Goal: Task Accomplishment & Management: Manage account settings

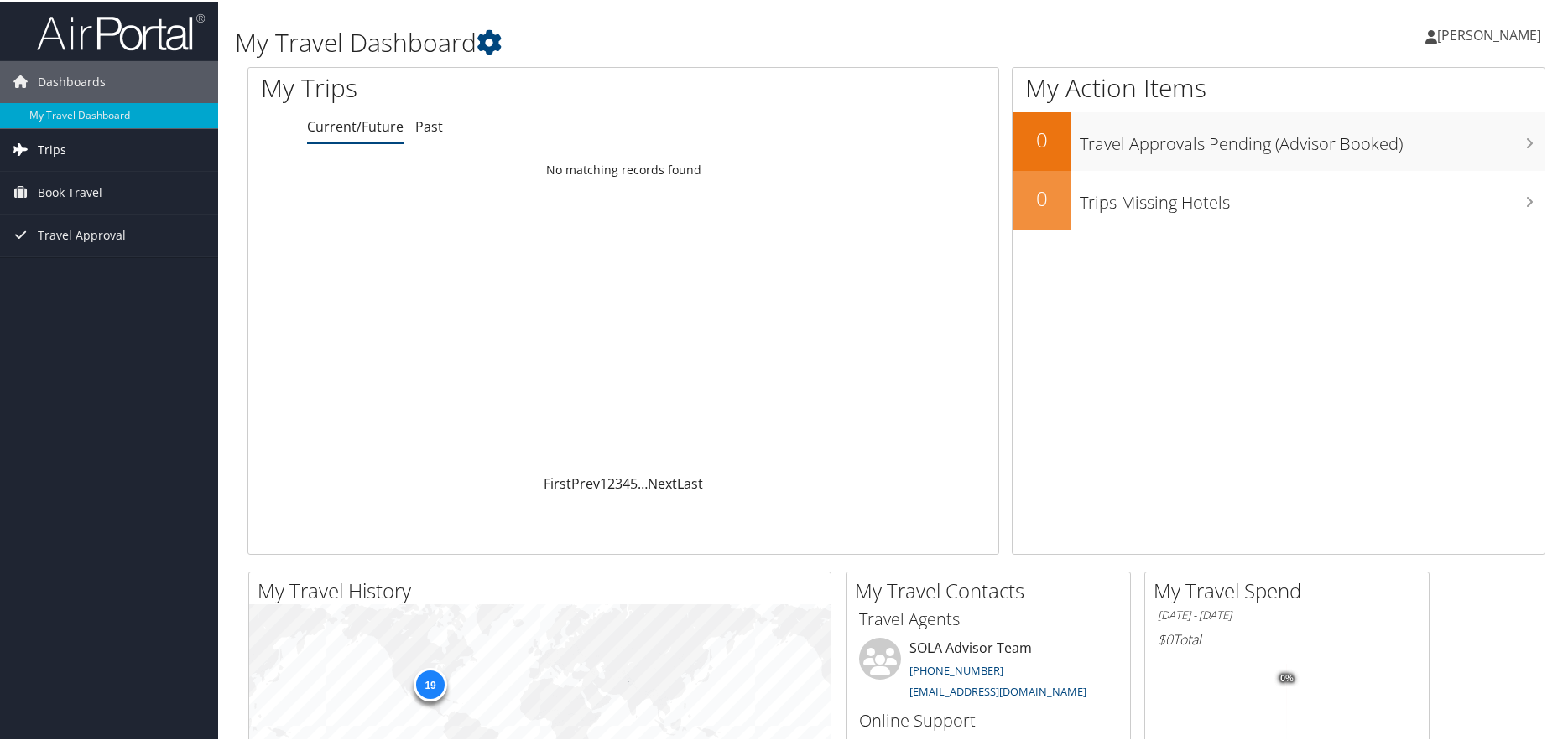
click at [57, 145] on span "Trips" at bounding box center [52, 148] width 29 height 42
click at [99, 184] on link "Current/Future Trips" at bounding box center [109, 181] width 218 height 25
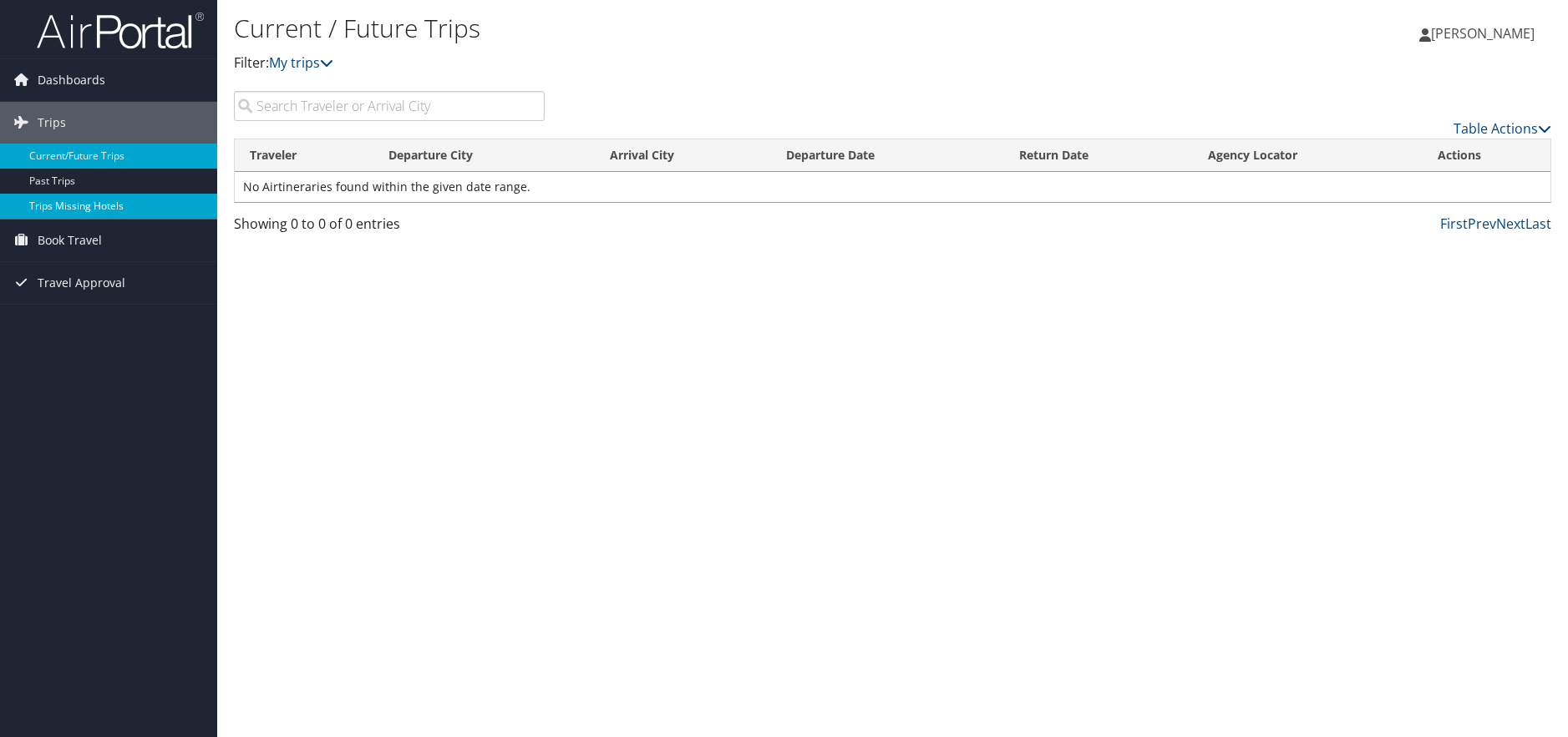
click at [107, 203] on link "Trips Missing Hotels" at bounding box center [108, 206] width 217 height 25
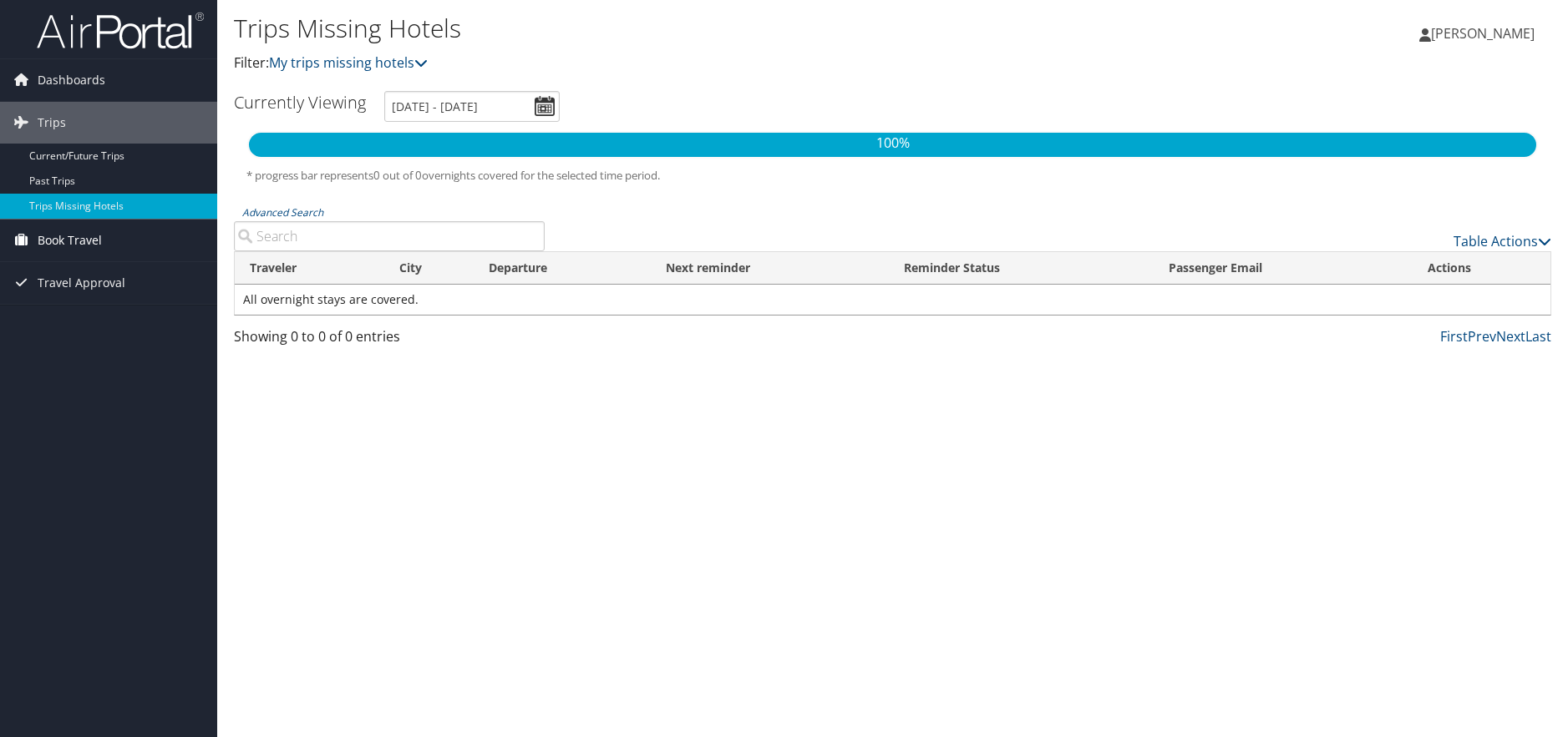
click at [73, 235] on span "Book Travel" at bounding box center [69, 240] width 64 height 42
click at [84, 297] on link "Book/Manage Online Trips" at bounding box center [108, 298] width 217 height 25
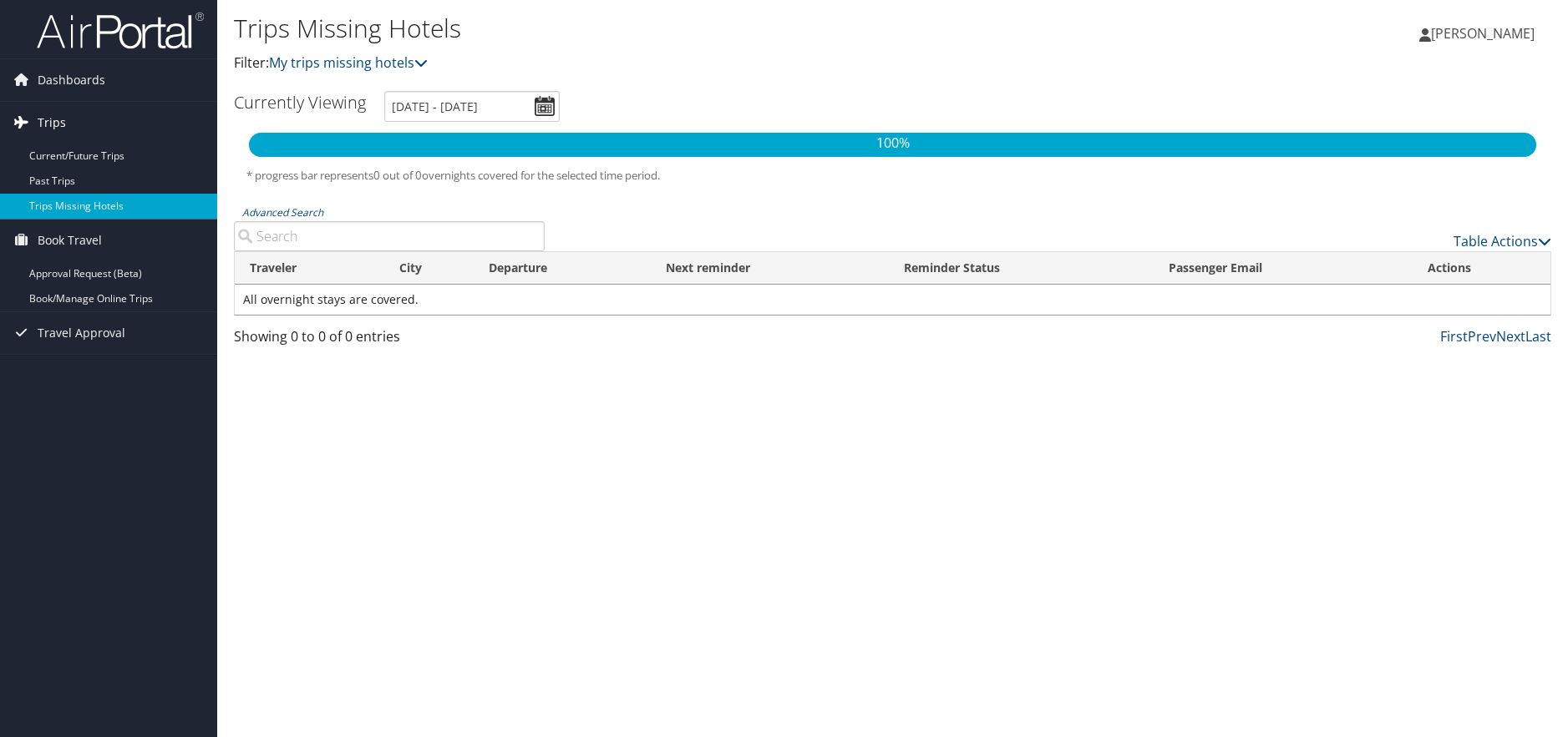
click at [51, 115] on span "Trips" at bounding box center [52, 122] width 29 height 42
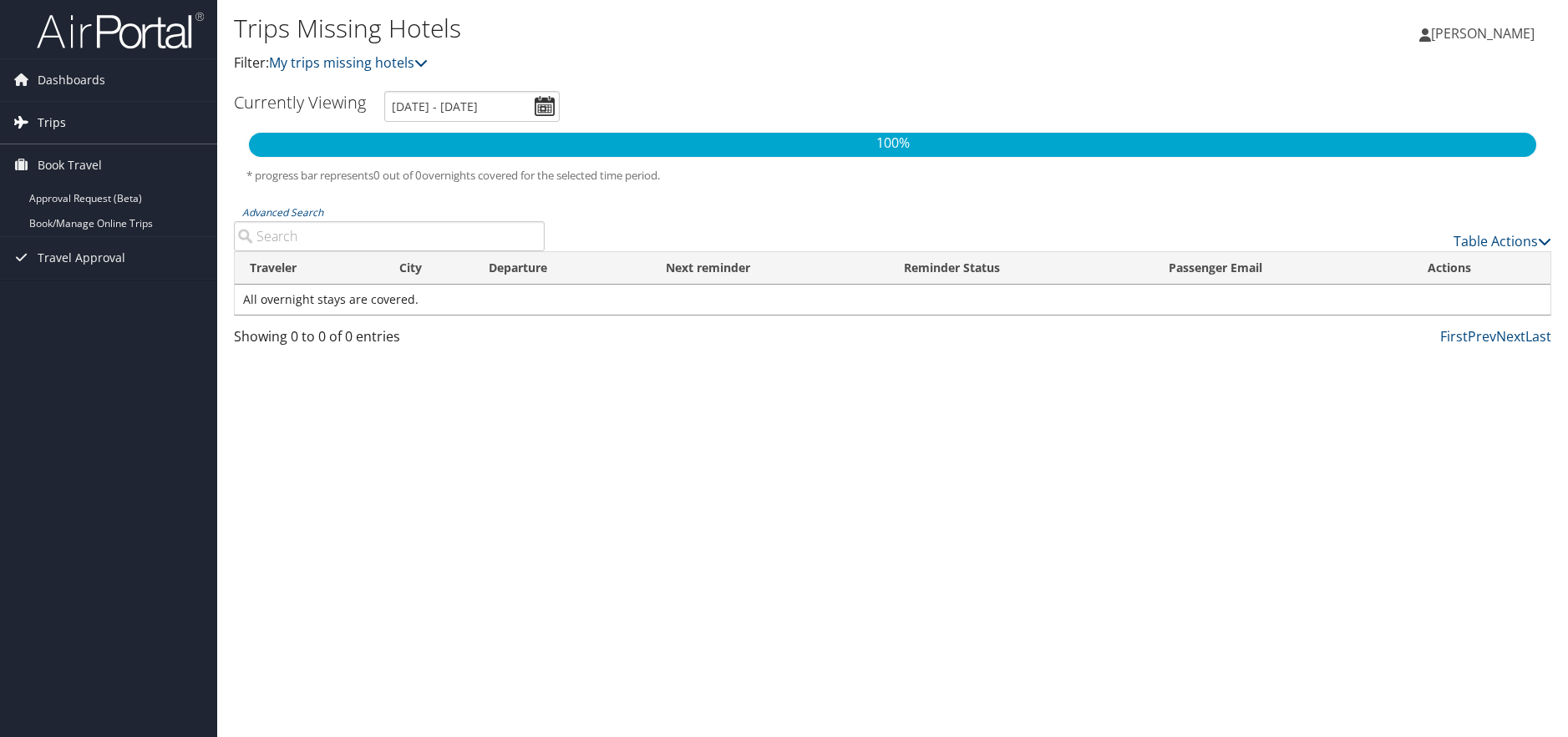
click at [54, 123] on span "Trips" at bounding box center [52, 122] width 29 height 42
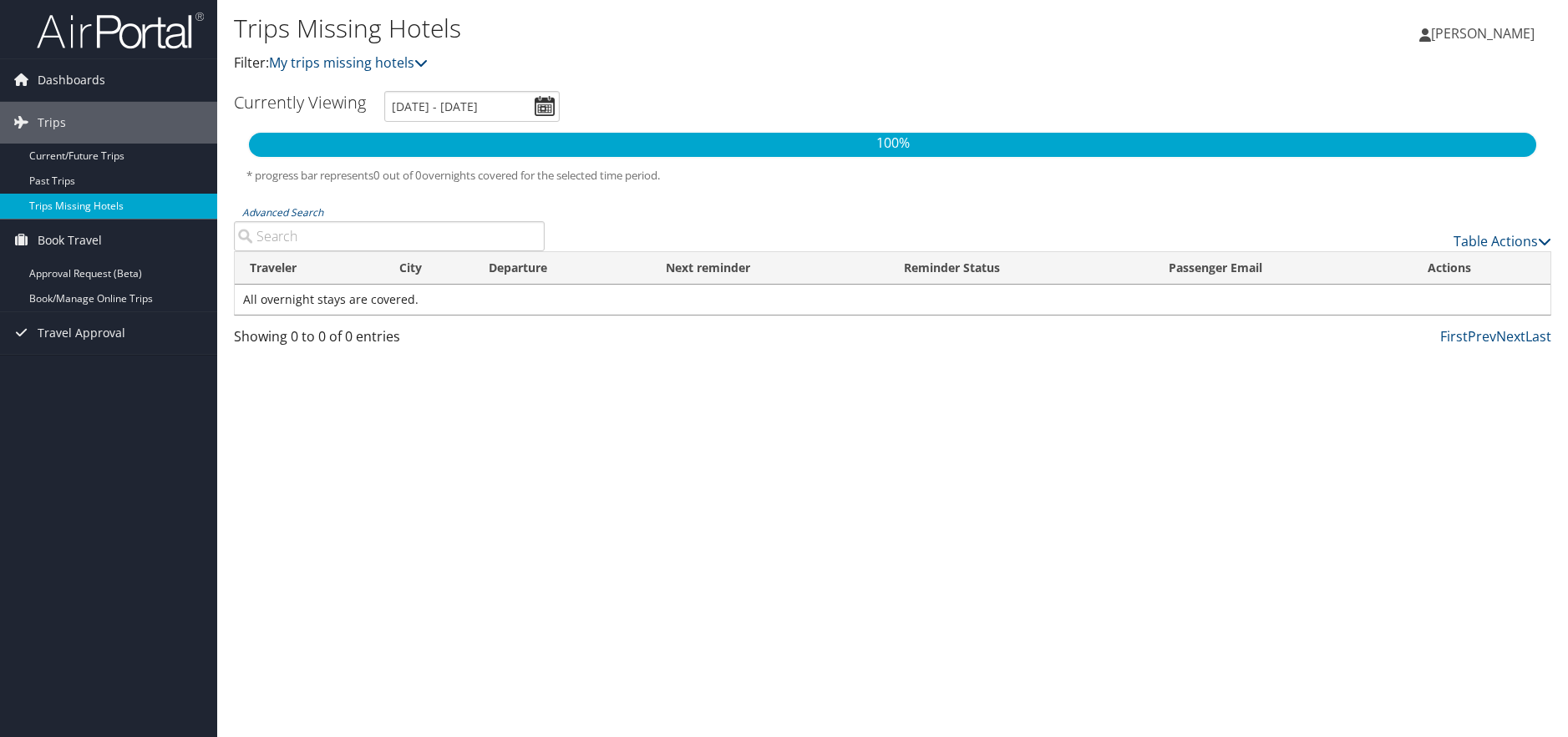
click at [79, 208] on link "Trips Missing Hotels" at bounding box center [108, 206] width 217 height 25
click at [1501, 33] on span "[PERSON_NAME]" at bounding box center [1483, 33] width 104 height 19
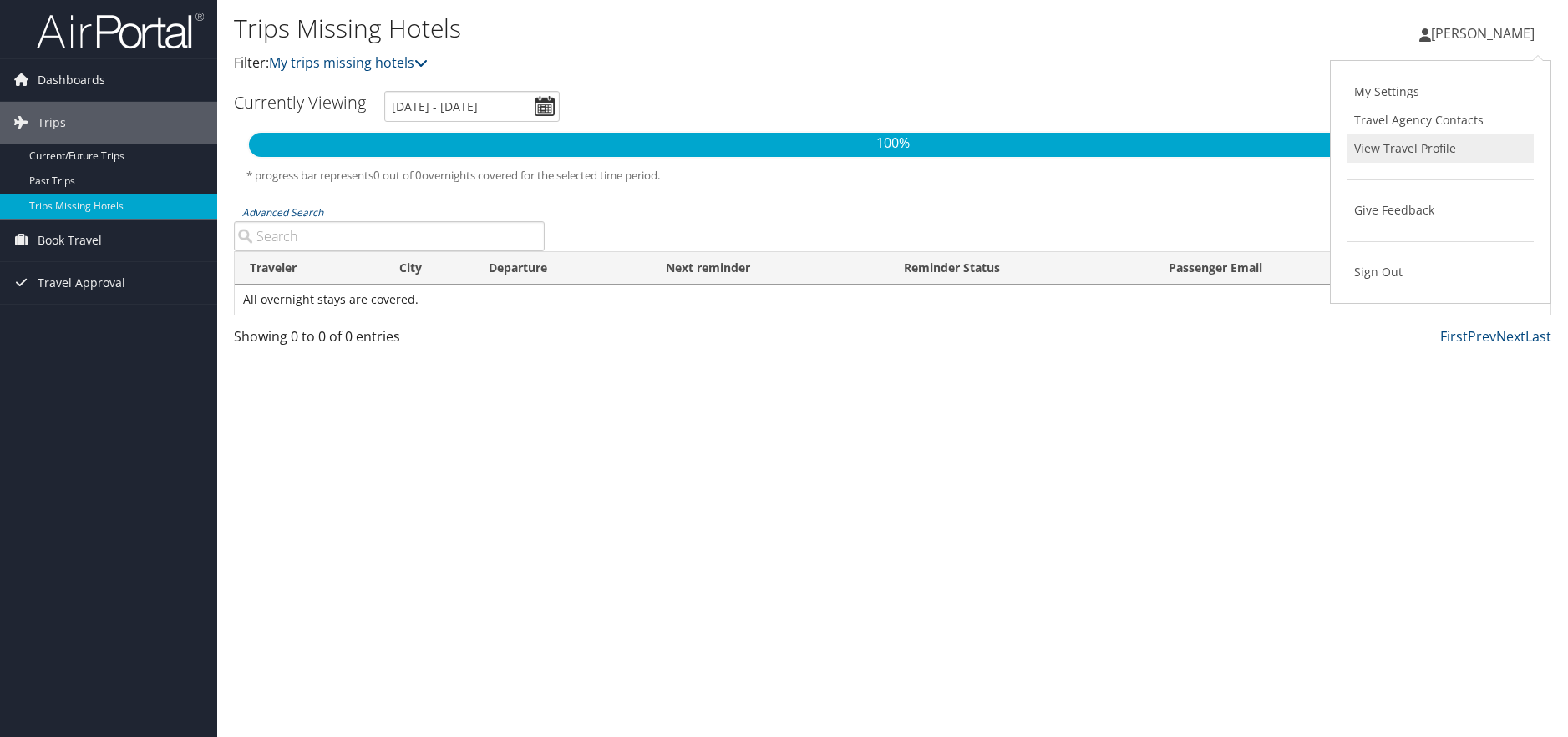
click at [1447, 150] on link "View Travel Profile" at bounding box center [1440, 148] width 186 height 29
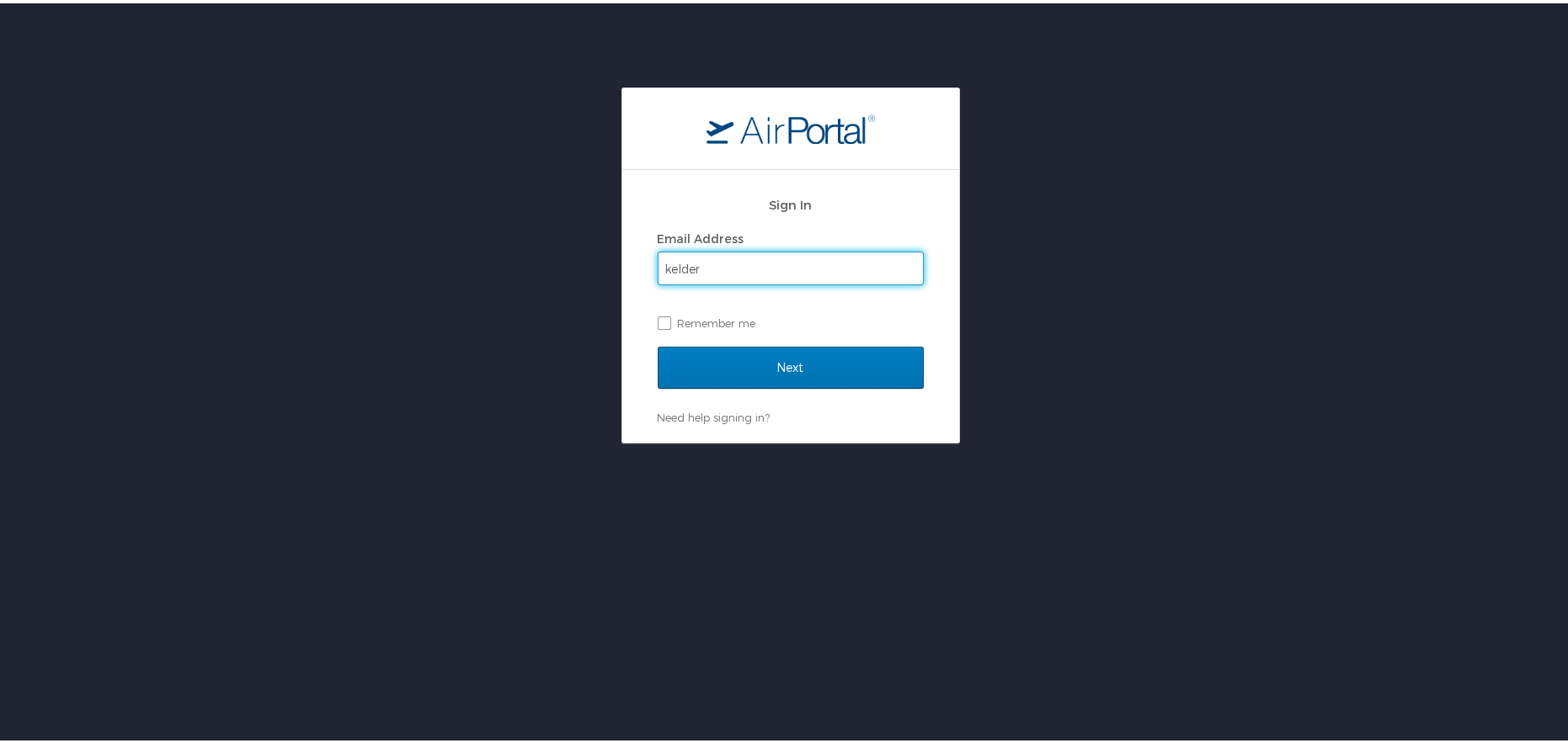
type input "kelder@latech.edu"
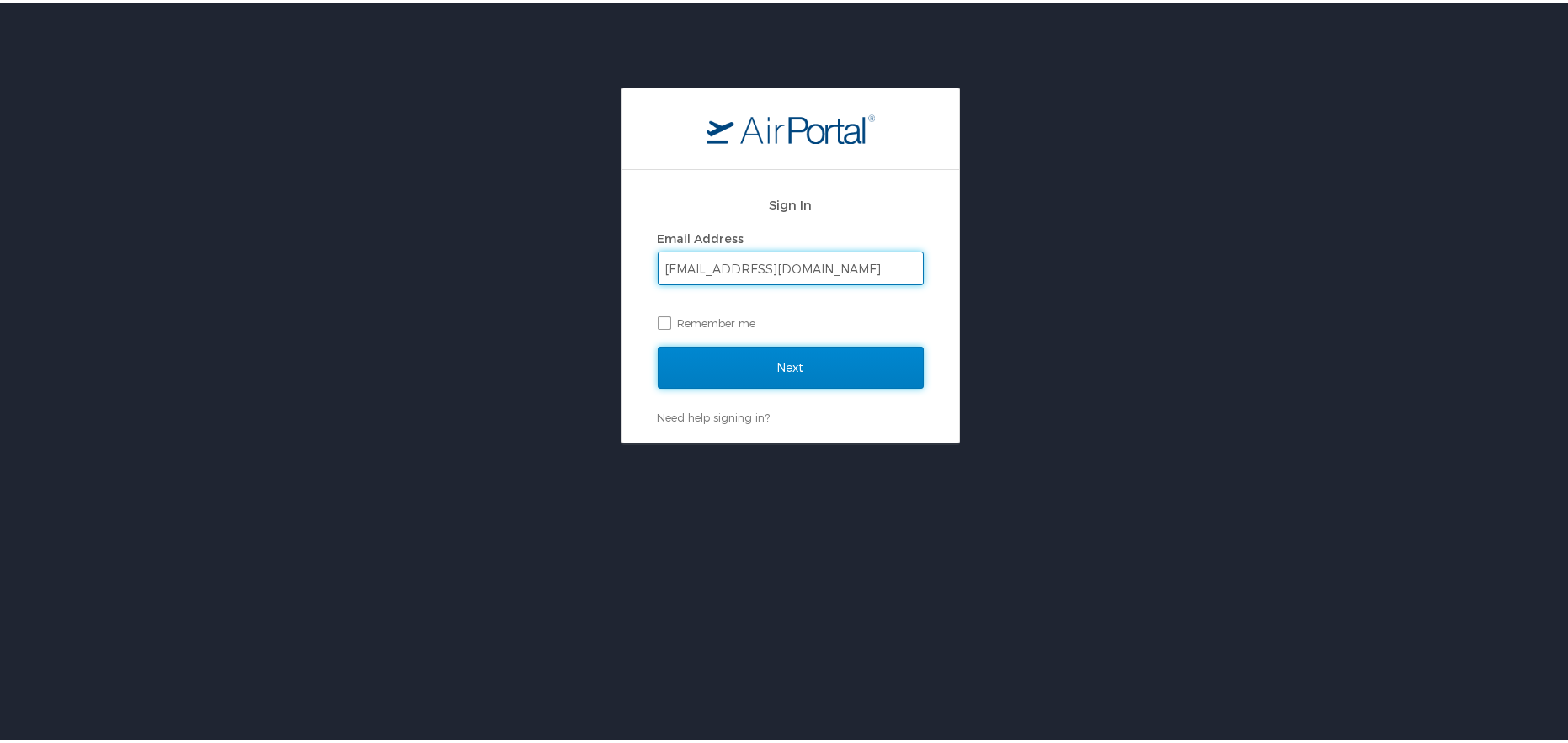
click at [779, 360] on input "Next" at bounding box center [790, 364] width 266 height 42
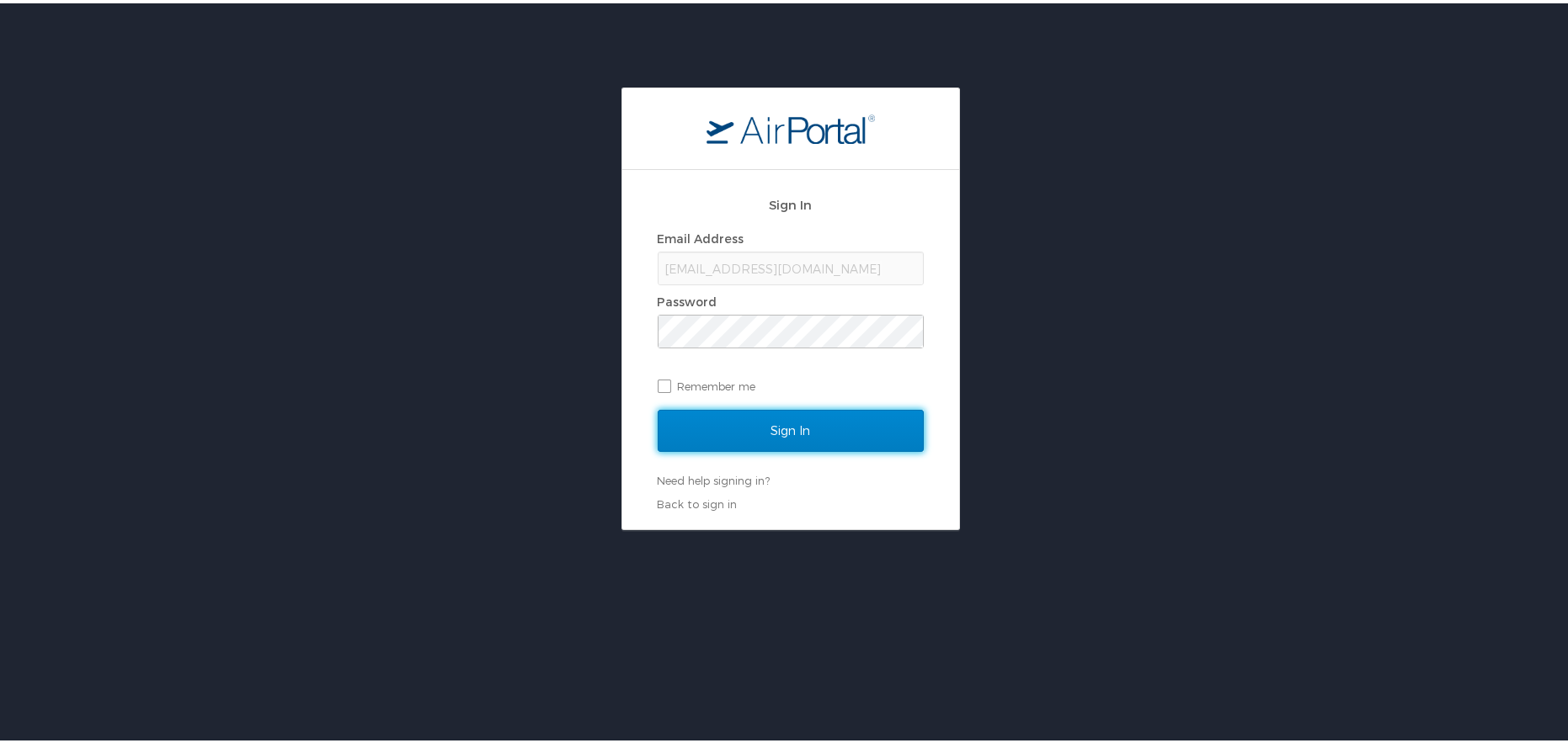
click at [777, 422] on input "Sign In" at bounding box center [790, 428] width 266 height 42
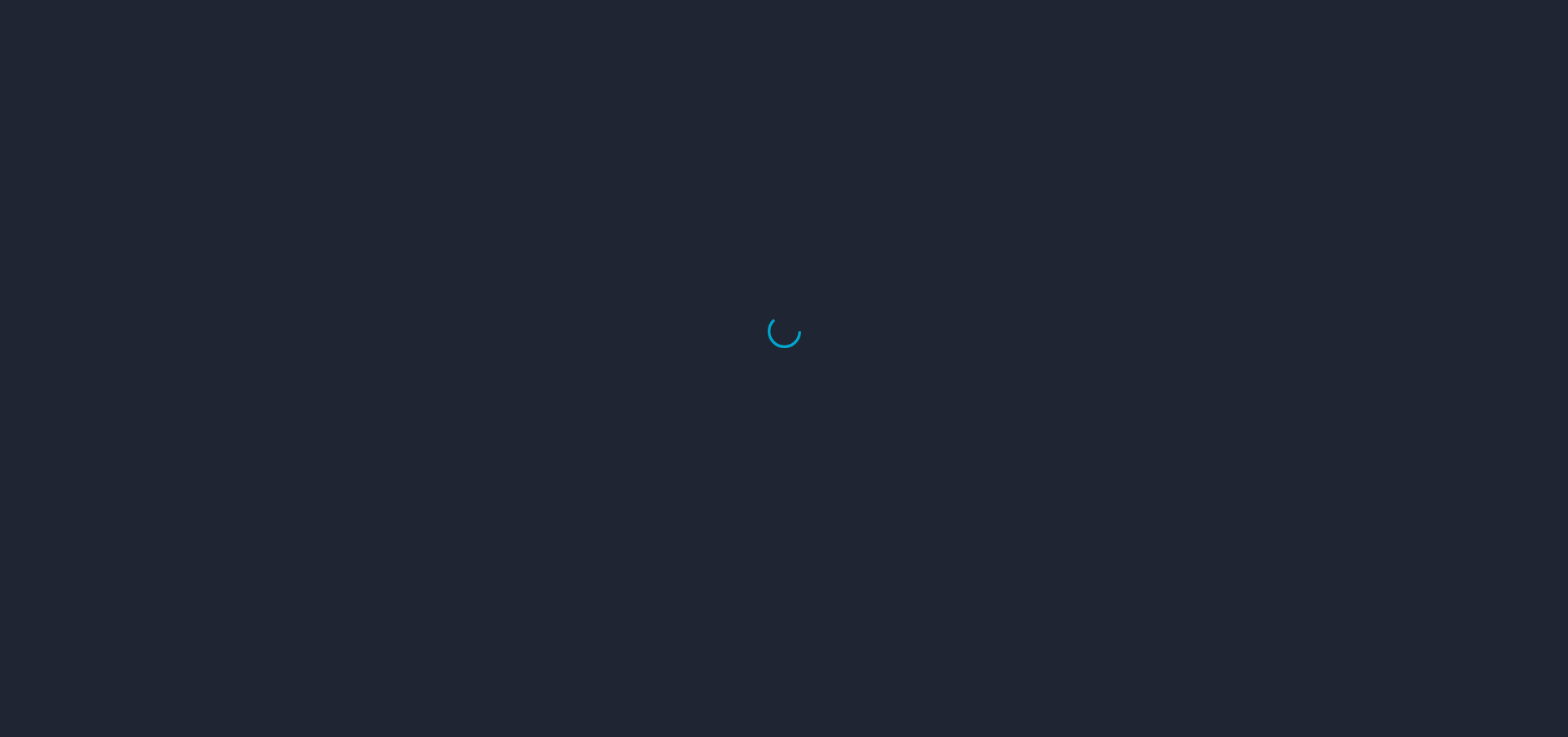
select select "US"
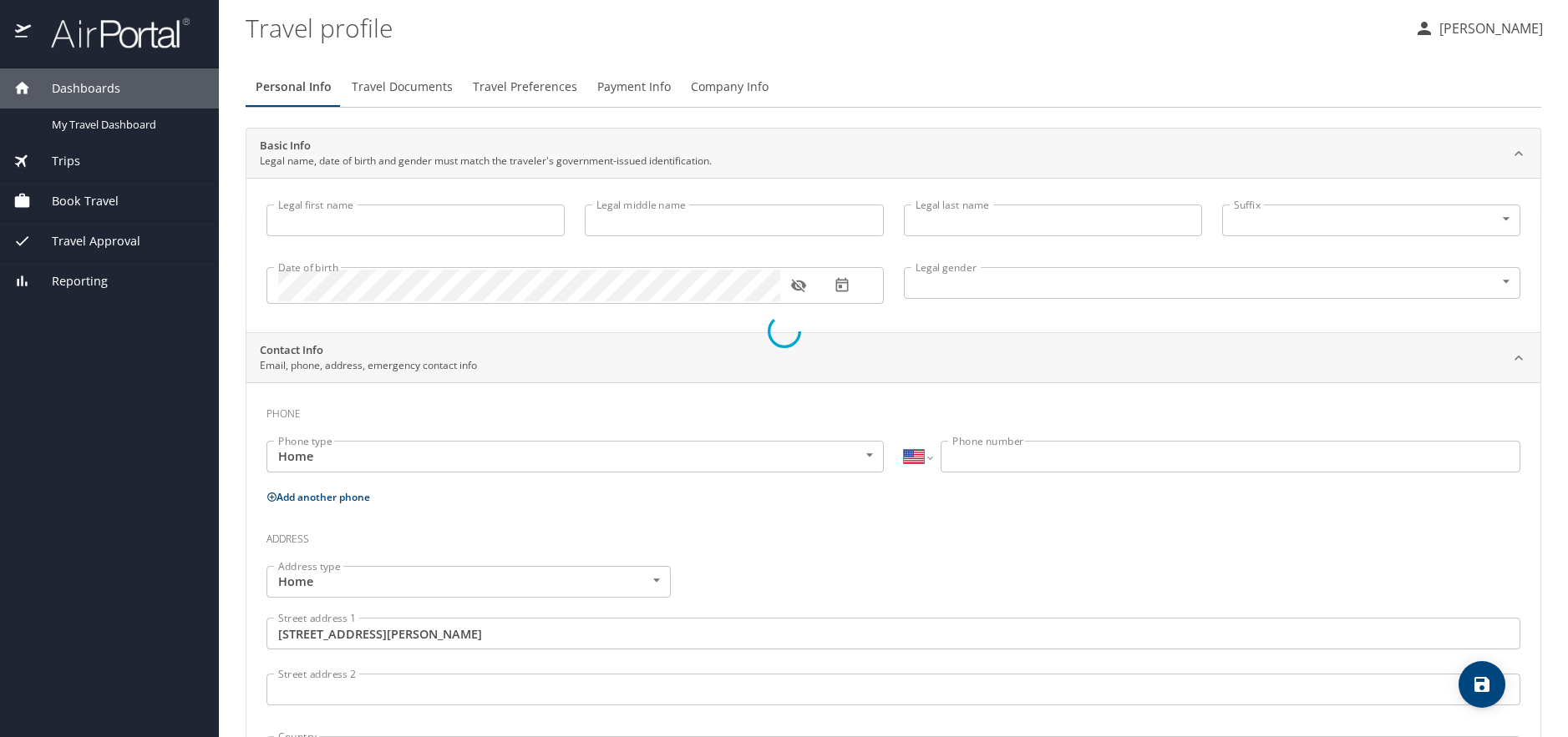
type input "[PERSON_NAME]"
type input "Elder"
type input "Male"
type input "Sarah K"
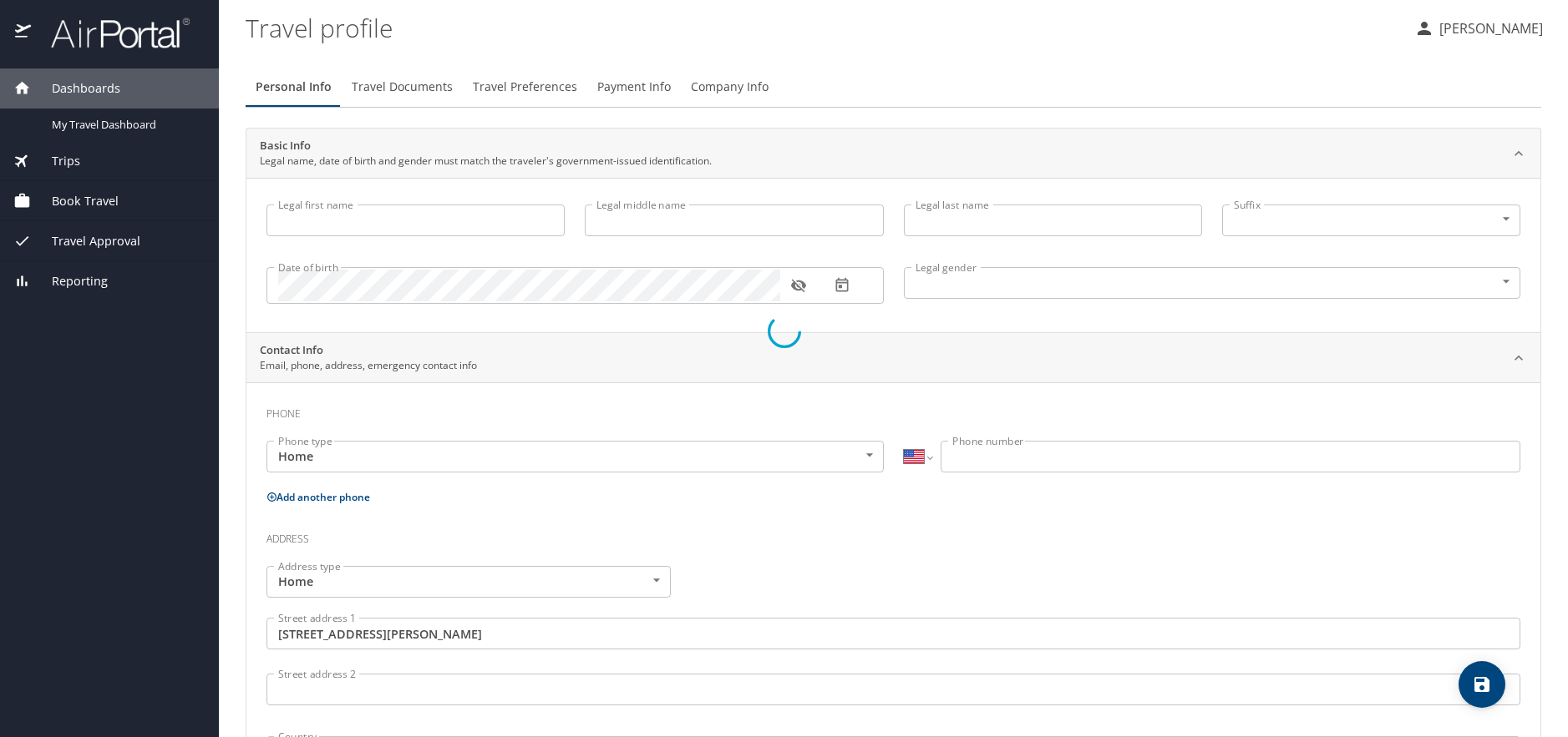
type input "Elder"
select select "IN"
type input "253 691 37"
type input "United States of America"
type input "Louisiana"
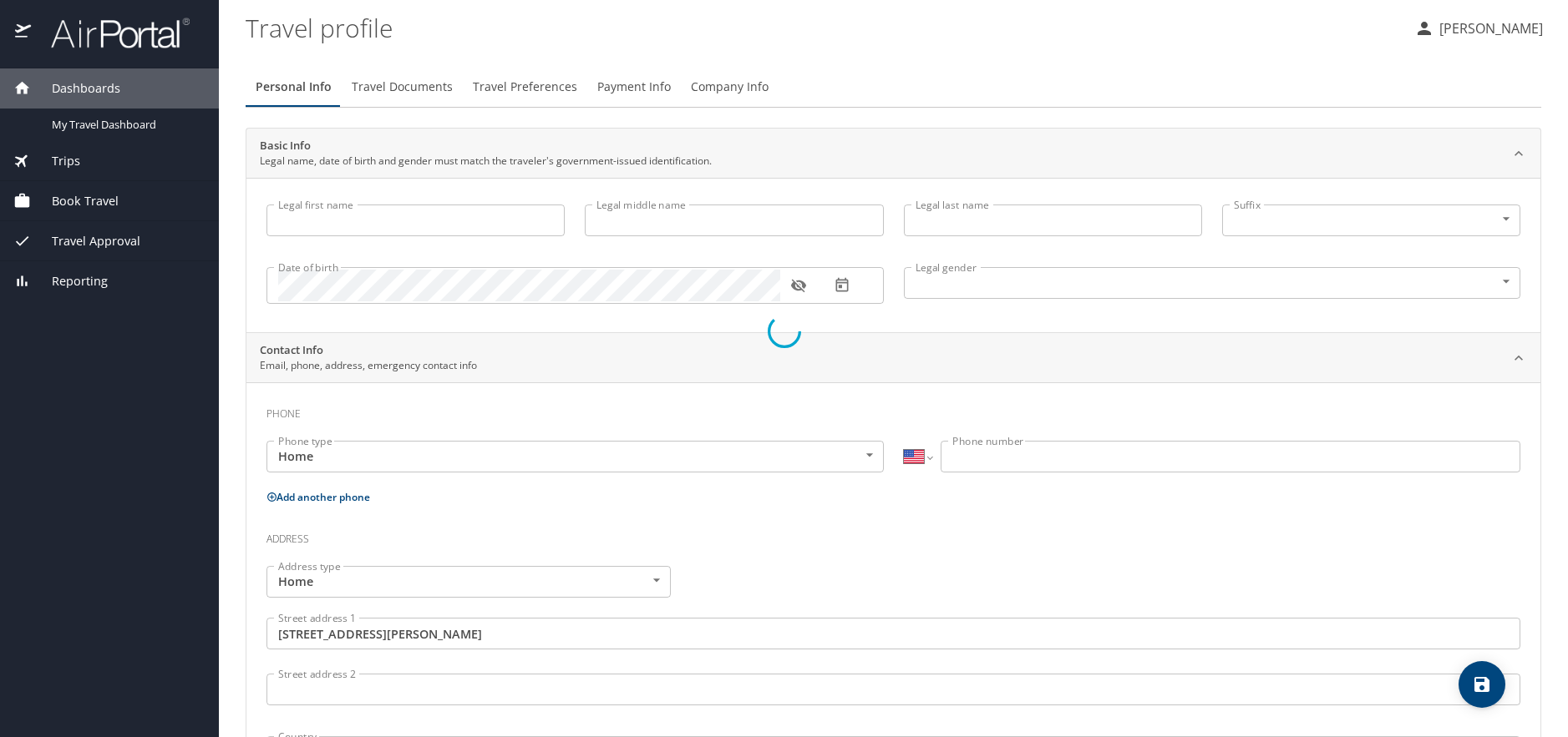
type input "United States of America"
type input "Louisiana"
select select "US"
select select "NO"
select select "US"
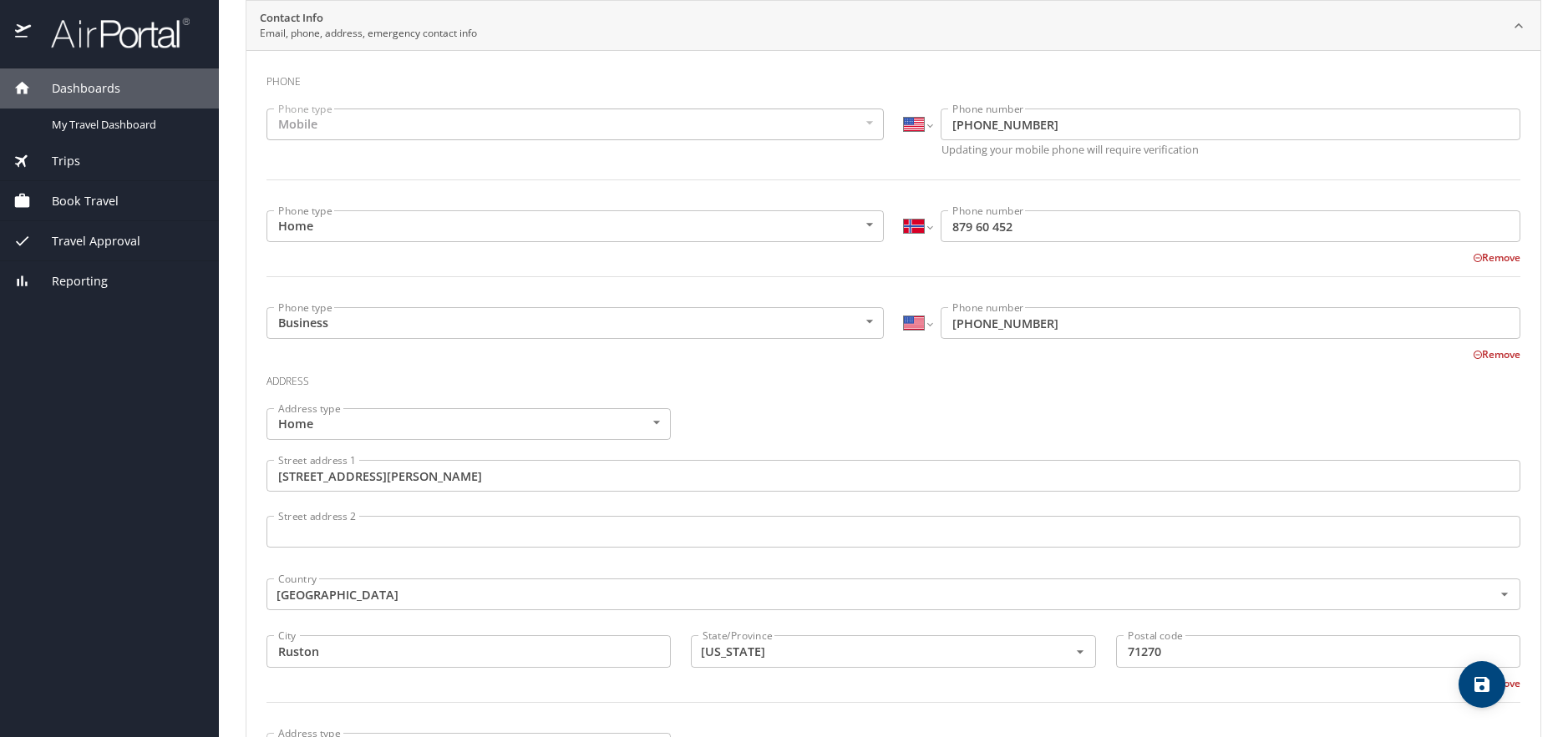
scroll to position [249, 0]
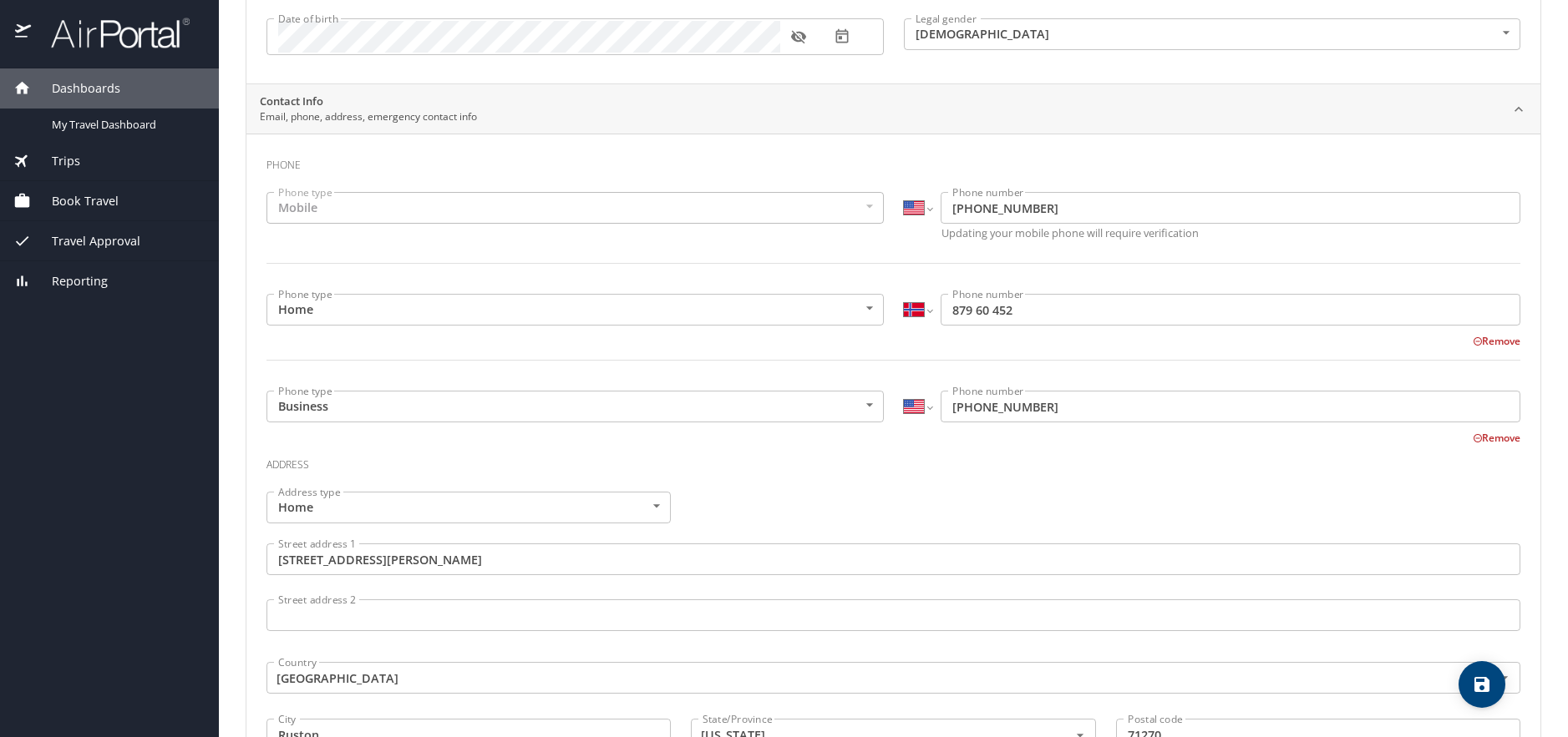
click at [1494, 336] on button "Remove" at bounding box center [1496, 341] width 47 height 14
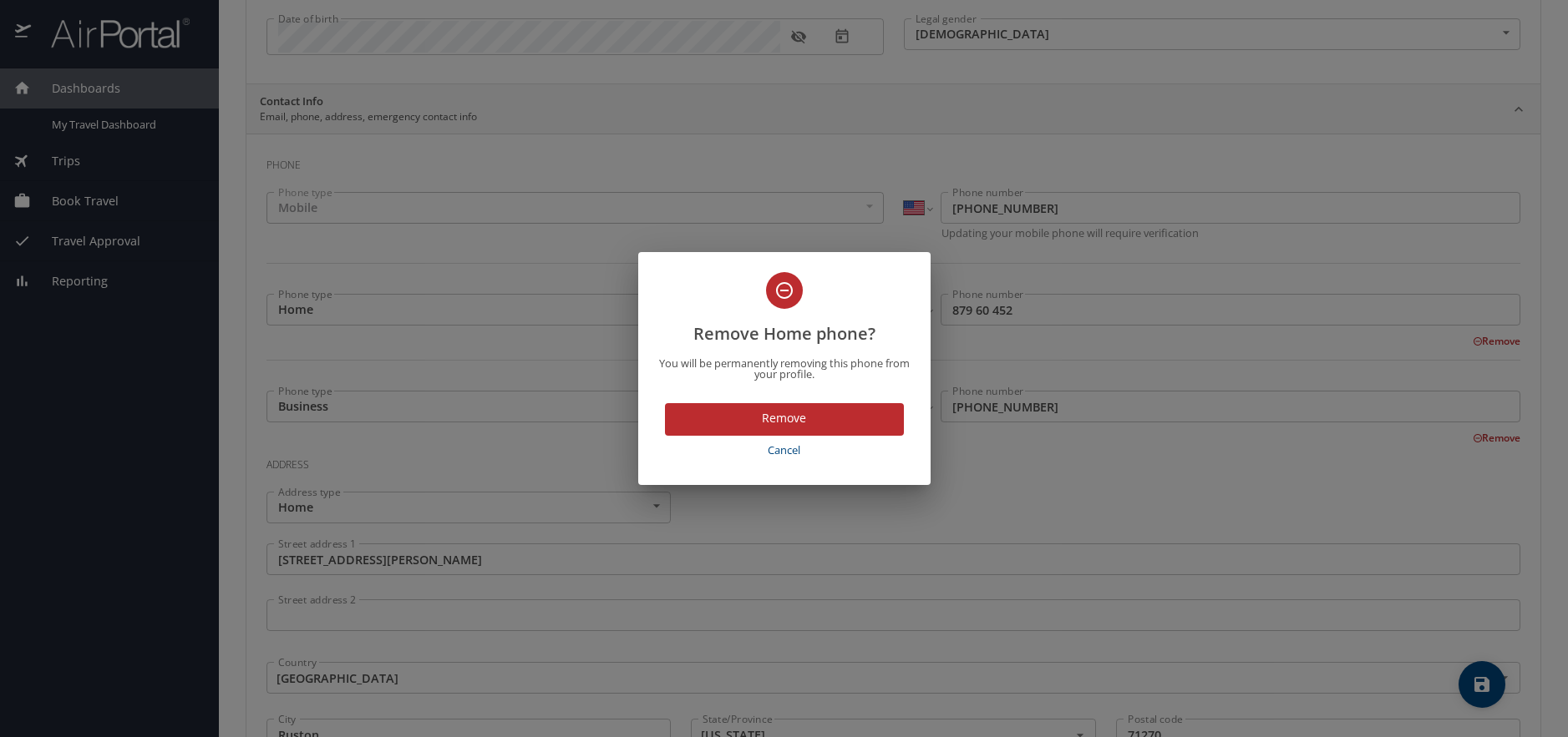
click at [797, 417] on span "Remove" at bounding box center [784, 418] width 212 height 21
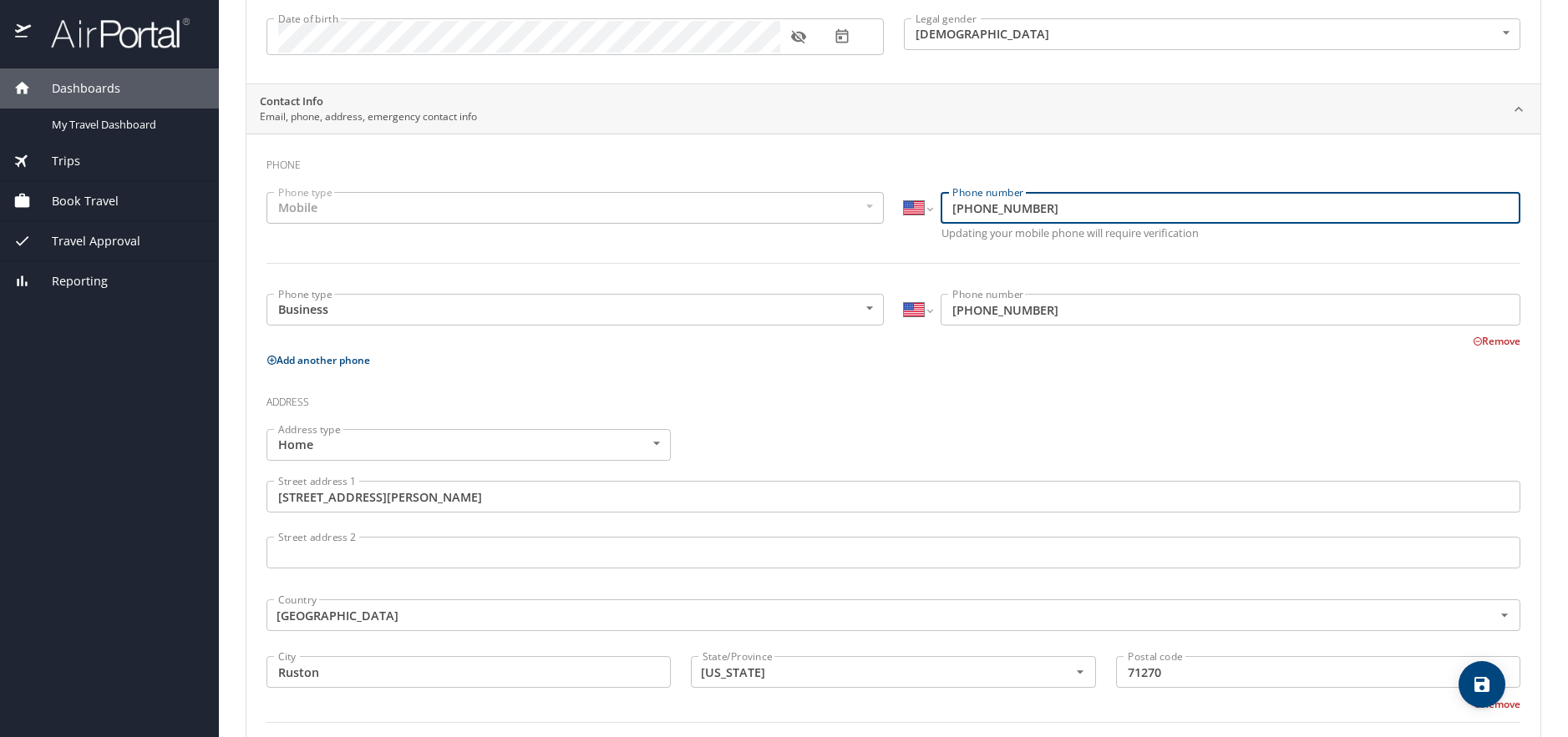
click at [1022, 205] on input "(478) 796-0452" at bounding box center [1231, 207] width 580 height 31
type input "4"
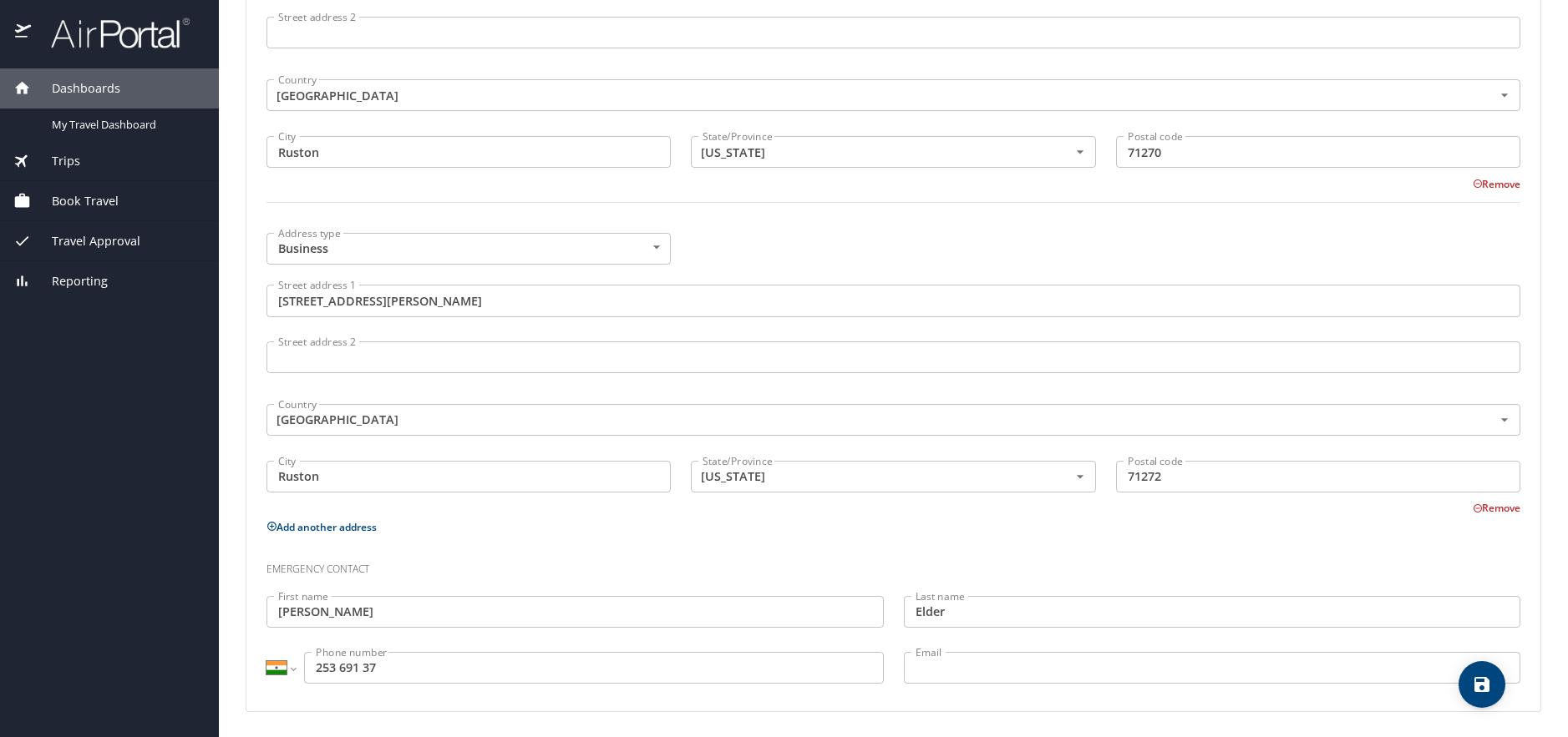
scroll to position [770, 0]
type input "(318) 548-5418"
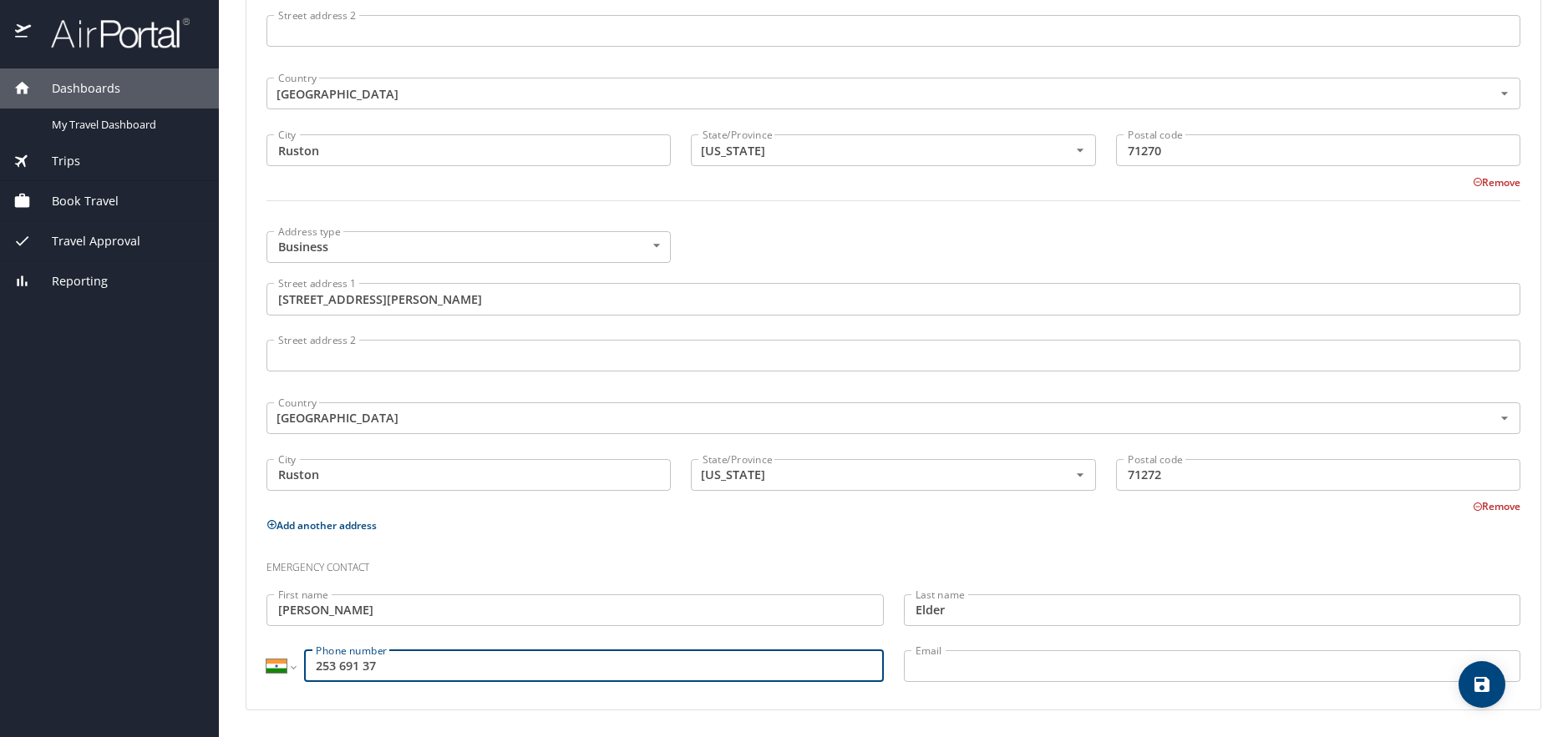
click at [393, 668] on input "253 691 37" at bounding box center [594, 667] width 580 height 31
type input "2"
select select "US"
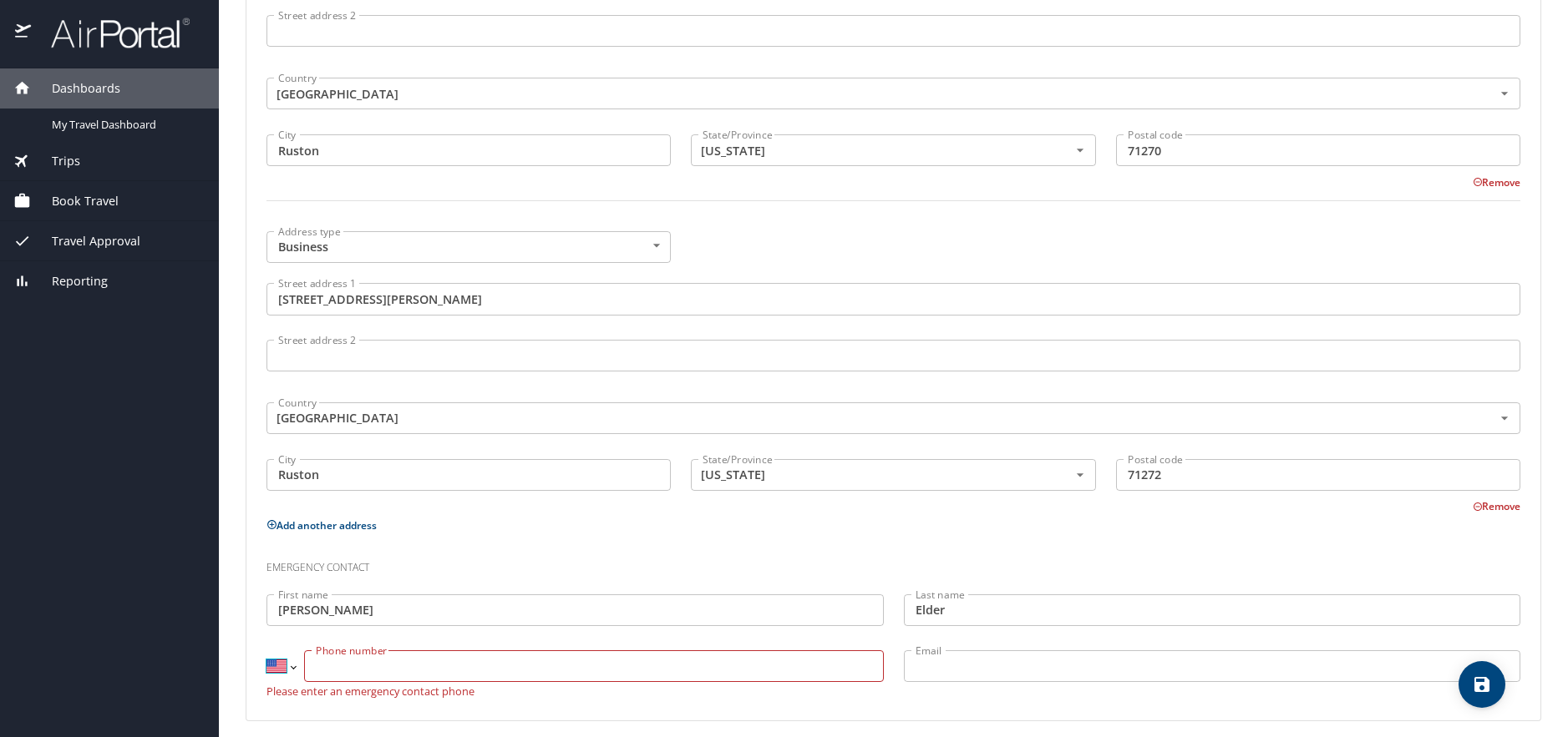
click at [294, 668] on select "International Afghanistan Åland Islands Albania Algeria American Samoa Andorra …" at bounding box center [281, 667] width 29 height 31
click at [267, 651] on select "International Afghanistan Åland Islands Albania Algeria American Samoa Andorra …" at bounding box center [281, 667] width 29 height 31
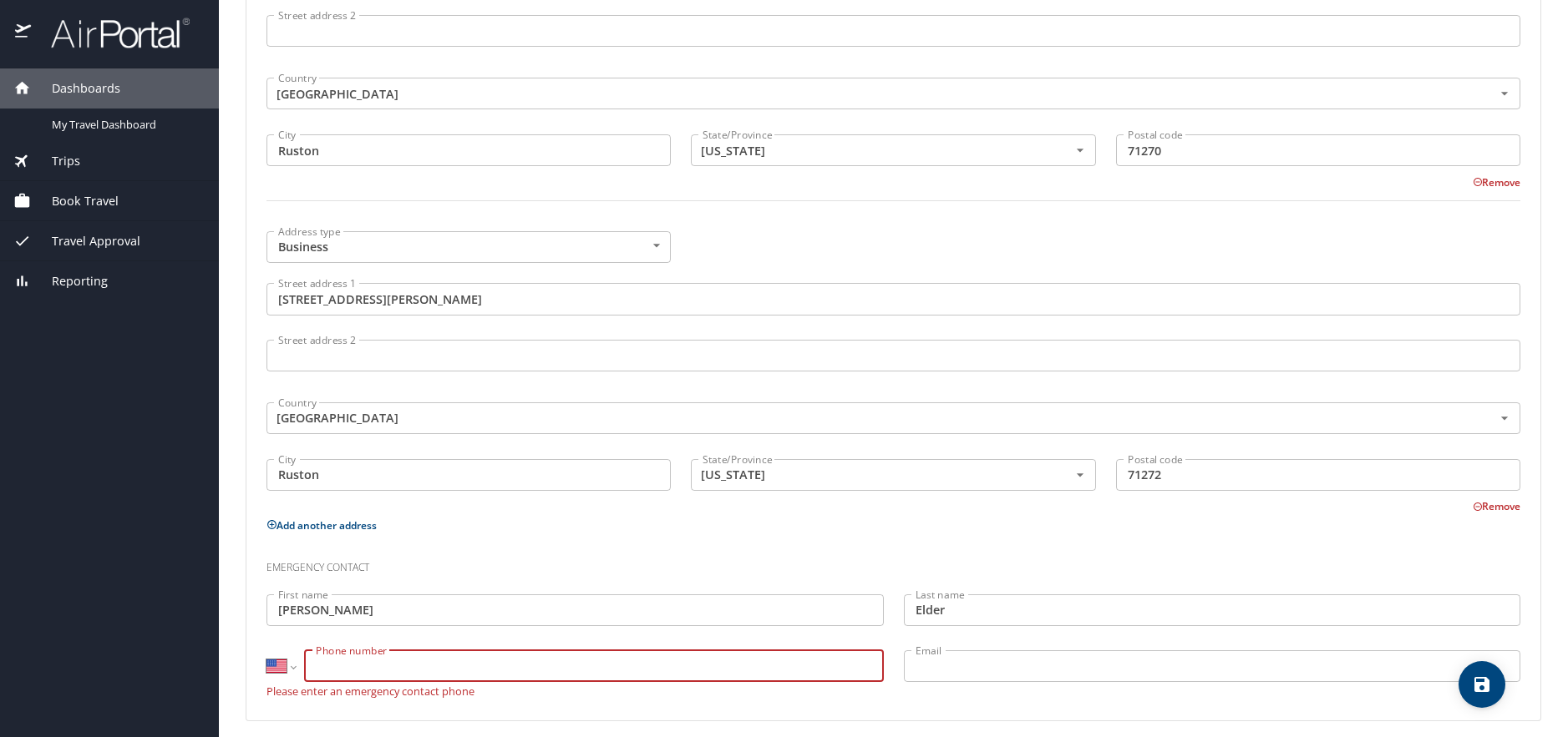
click at [328, 667] on input "Phone number" at bounding box center [594, 667] width 580 height 31
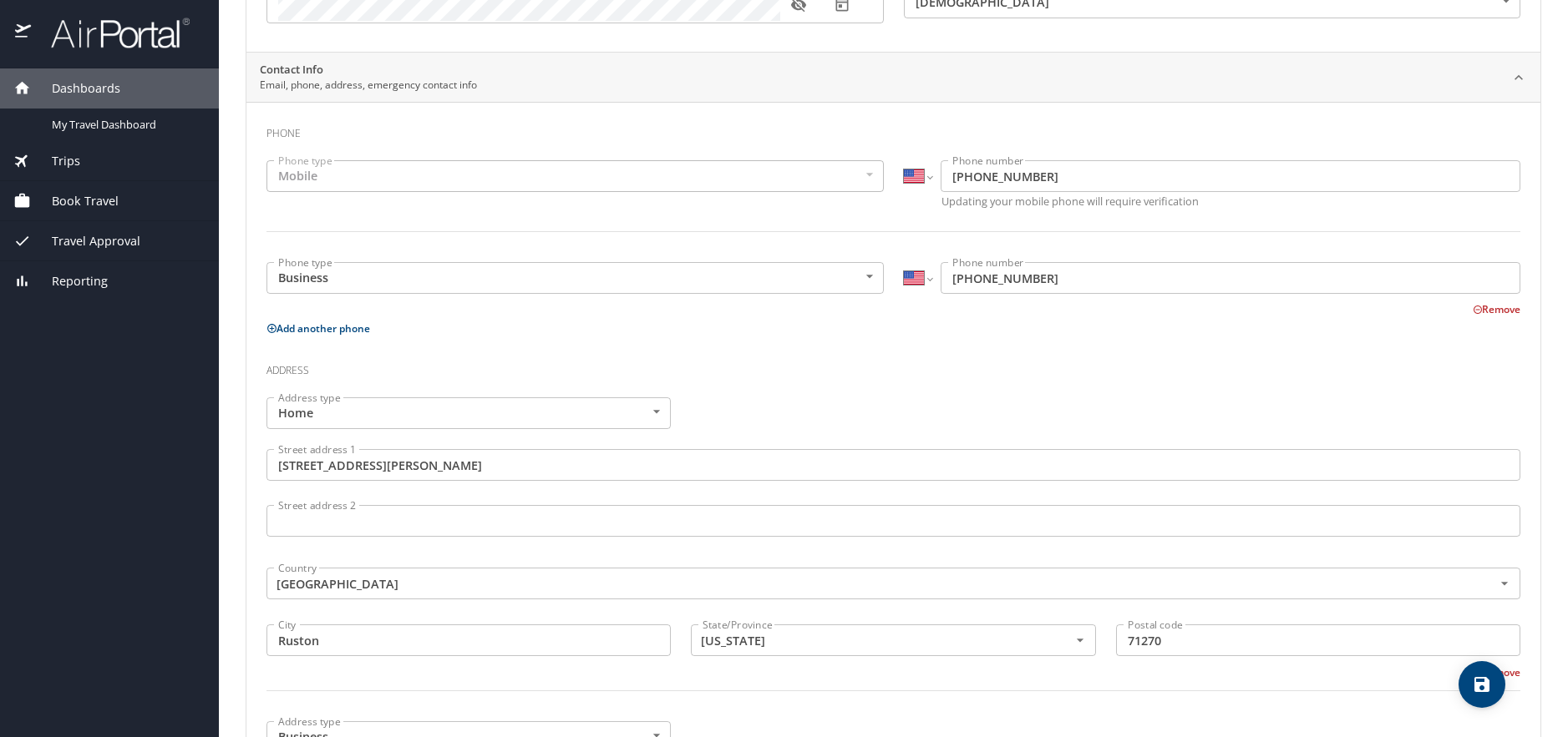
scroll to position [0, 0]
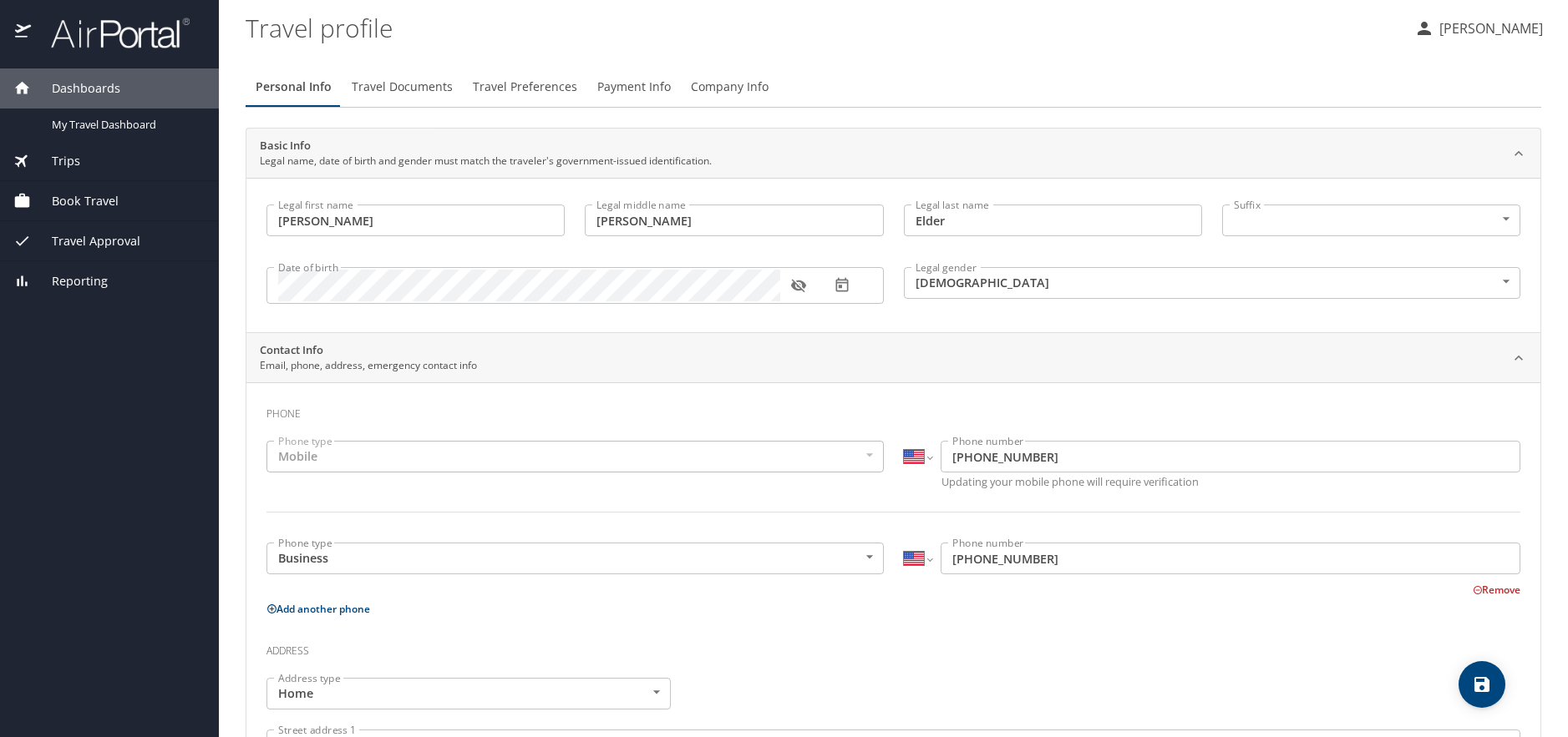
type input "(912) 536-9137"
click at [1486, 684] on icon "save" at bounding box center [1482, 684] width 15 height 15
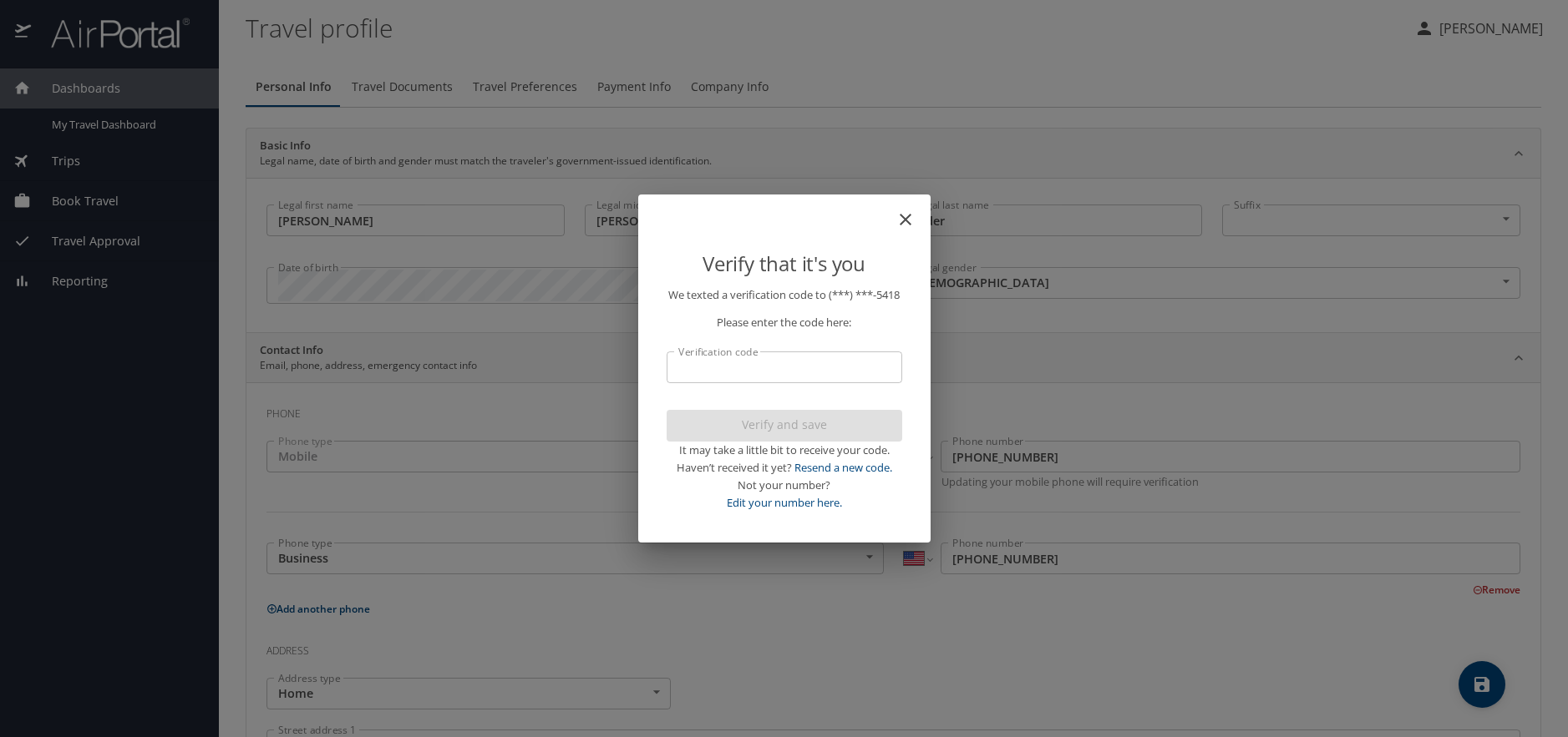
click at [774, 376] on input "Verification code" at bounding box center [784, 368] width 235 height 31
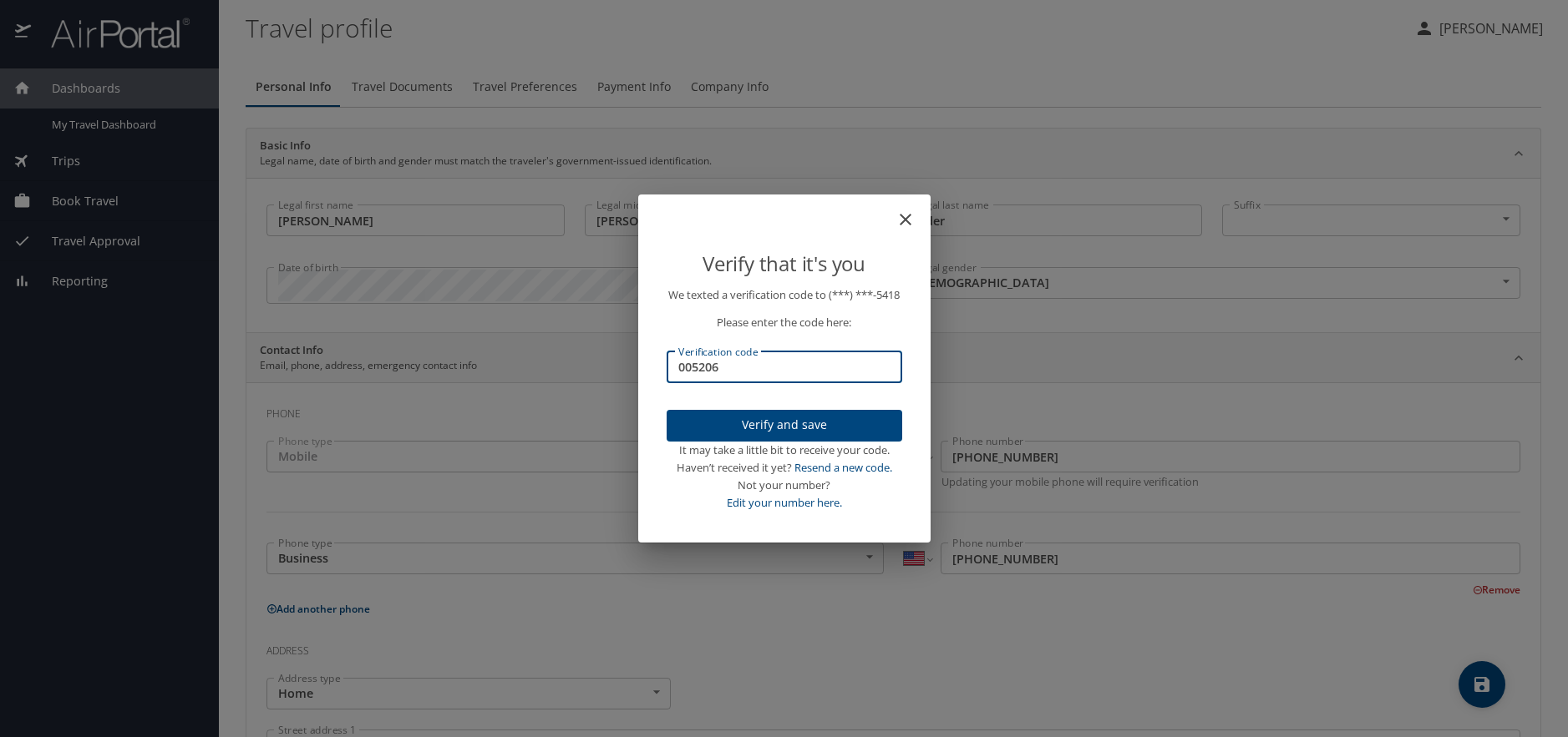
type input "005206"
click at [779, 432] on span "Verify and save" at bounding box center [784, 425] width 208 height 21
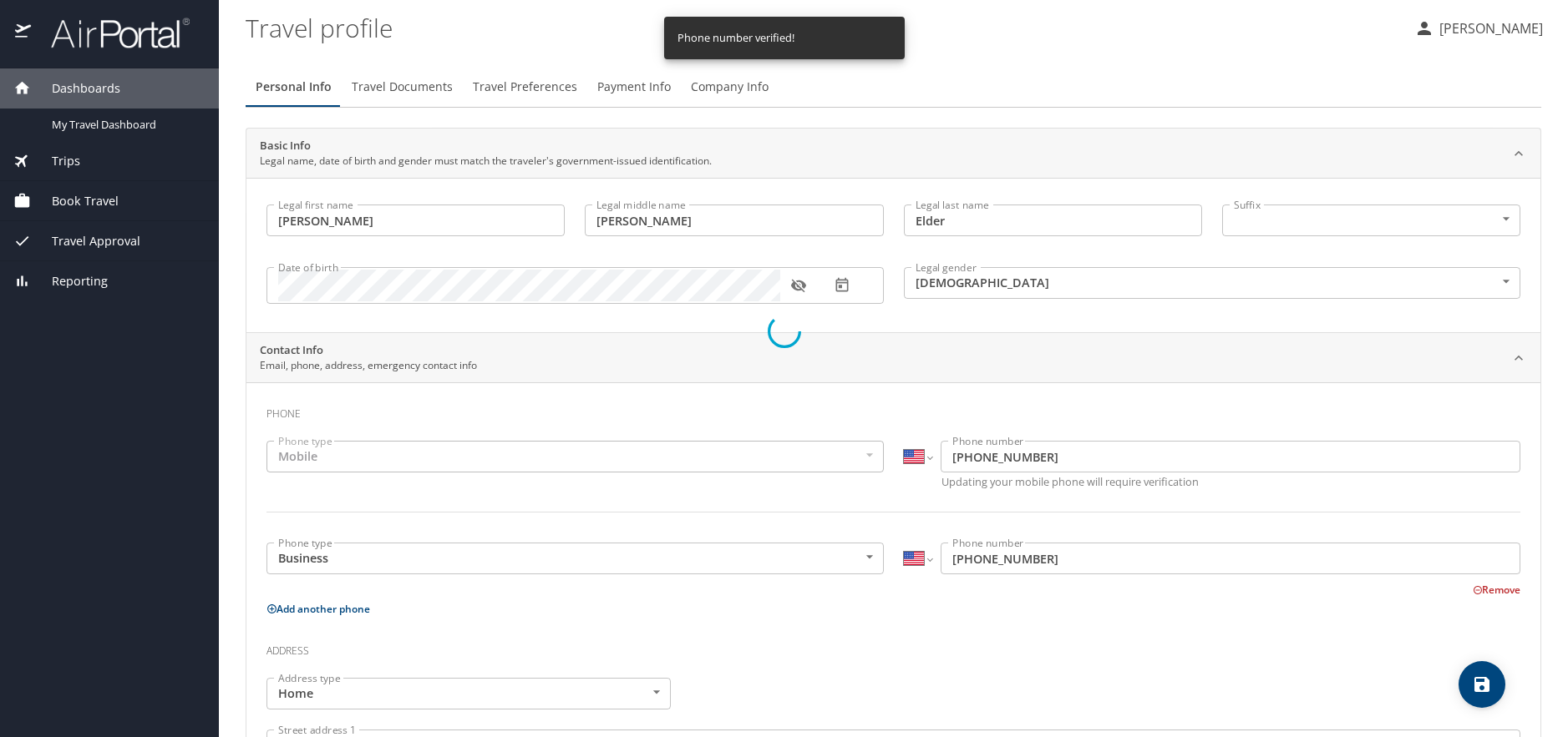
select select "US"
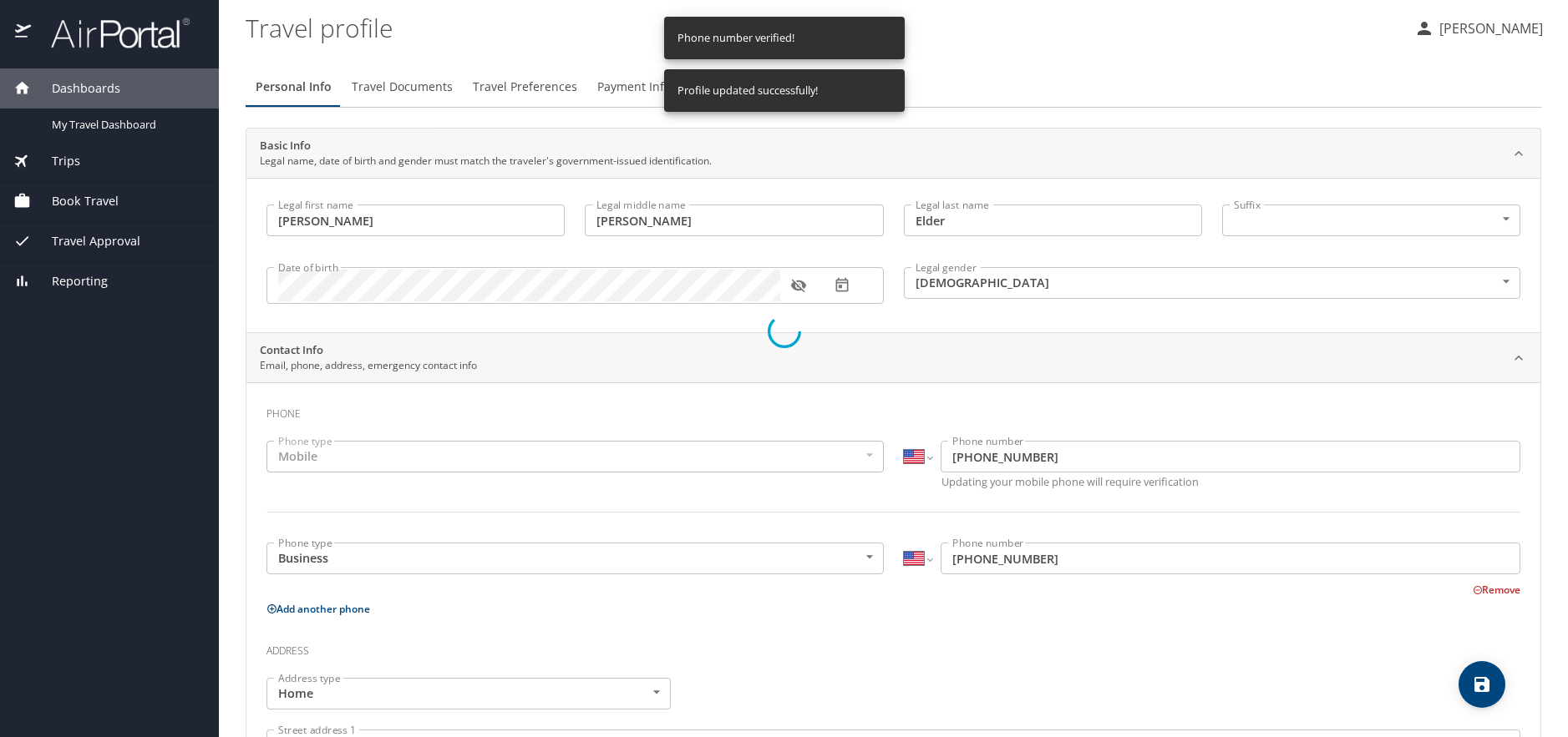
select select "US"
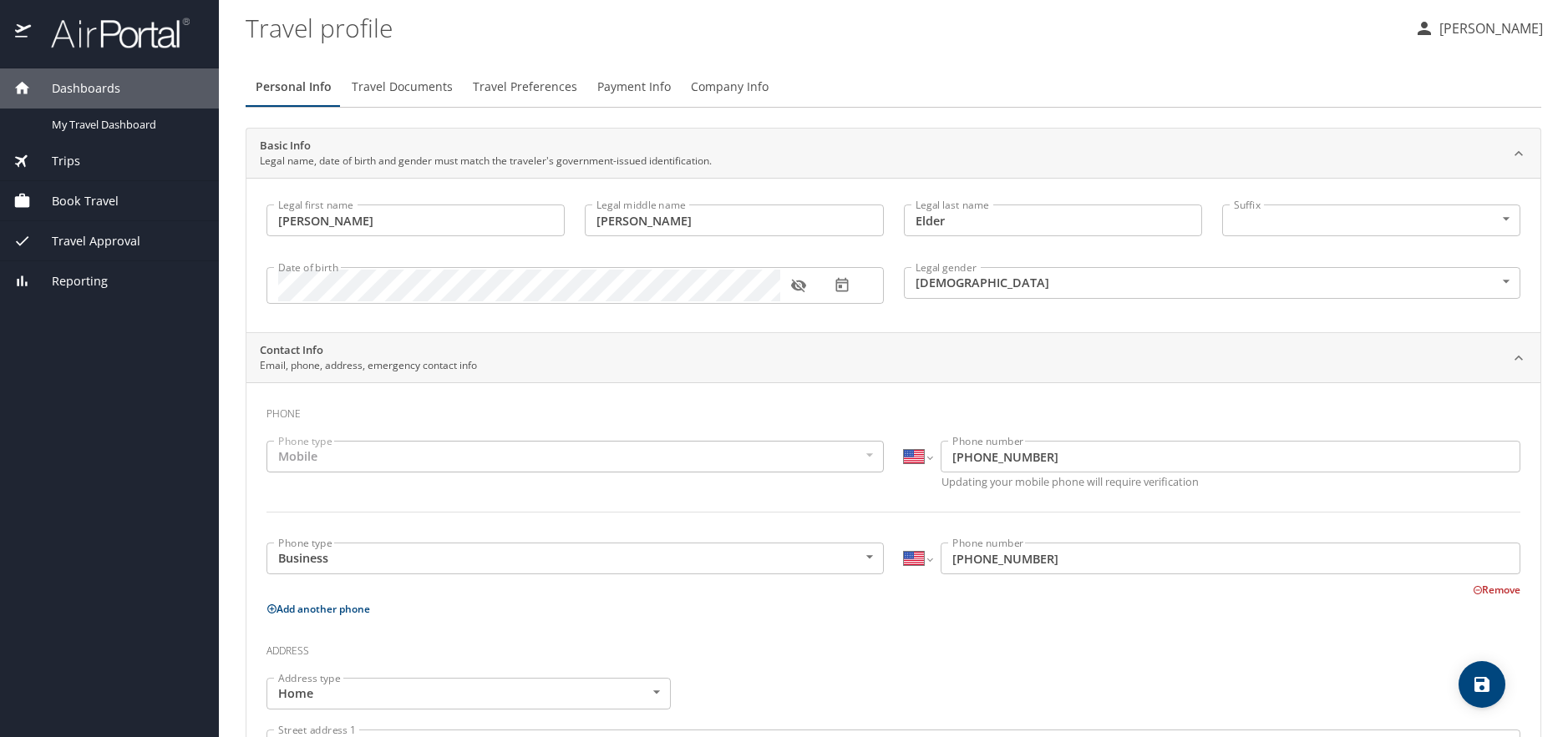
click at [98, 201] on span "Book Travel" at bounding box center [74, 201] width 88 height 19
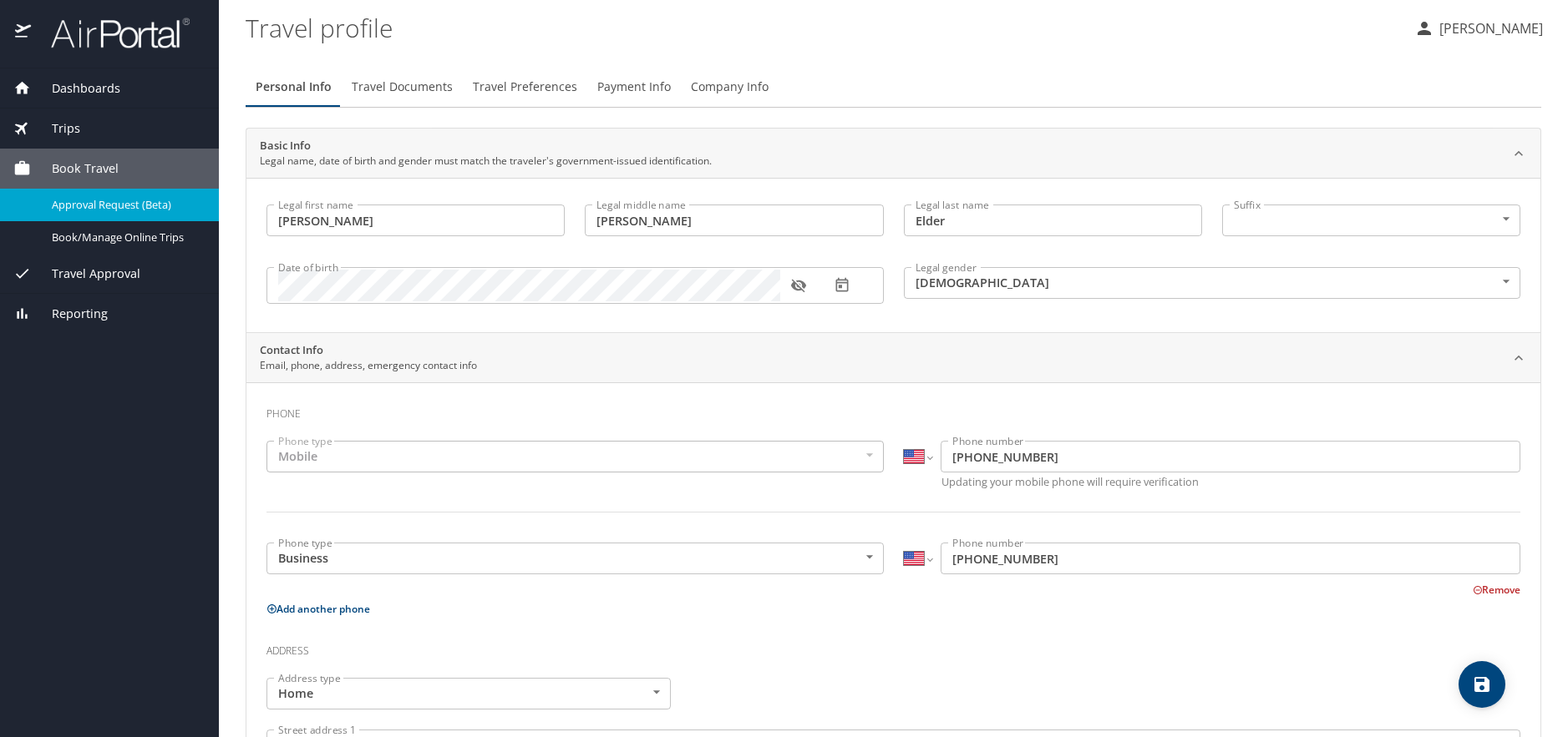
click at [133, 205] on span "Approval Request (Beta)" at bounding box center [125, 205] width 147 height 16
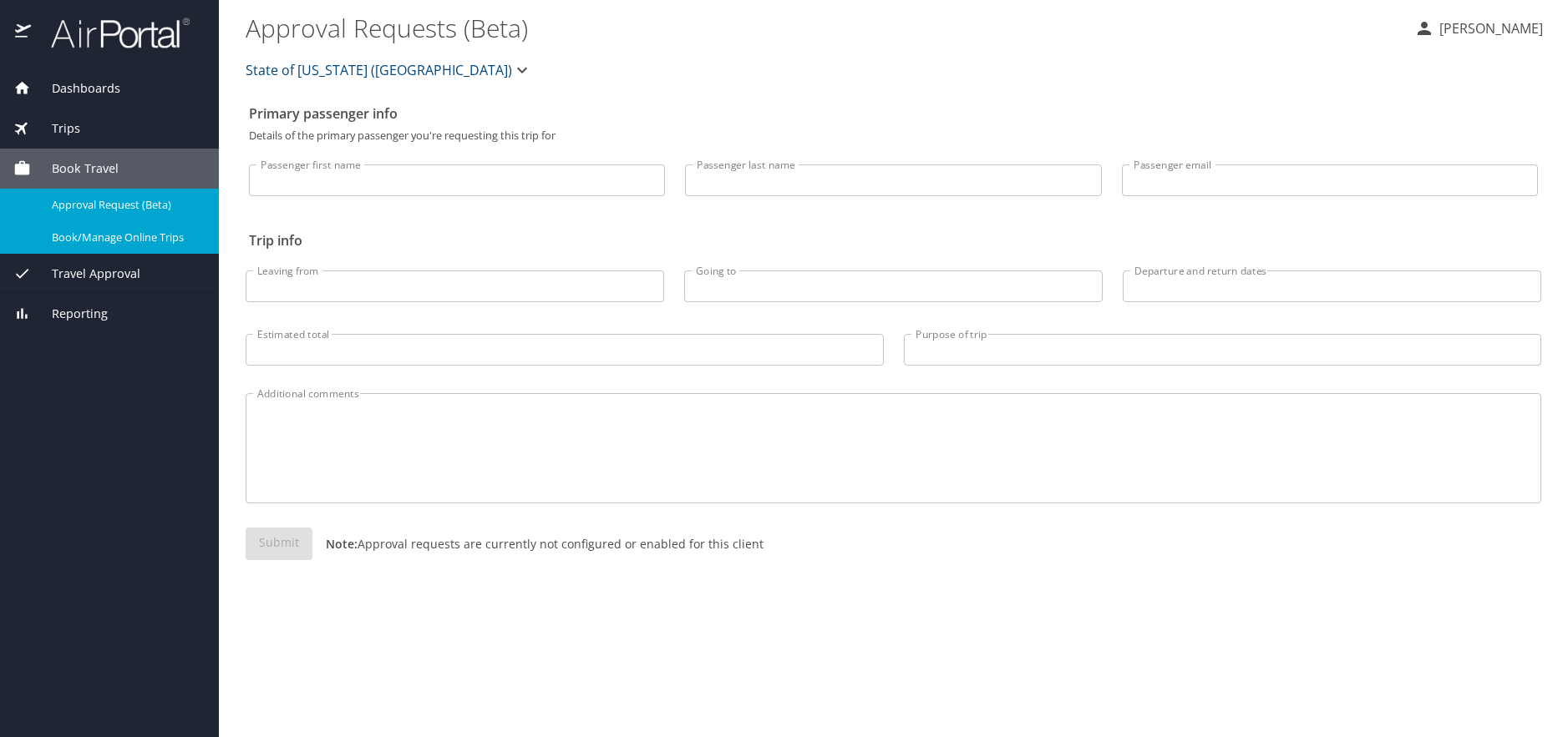
click at [109, 233] on span "Book/Manage Online Trips" at bounding box center [125, 237] width 147 height 16
